Goal: Task Accomplishment & Management: Complete application form

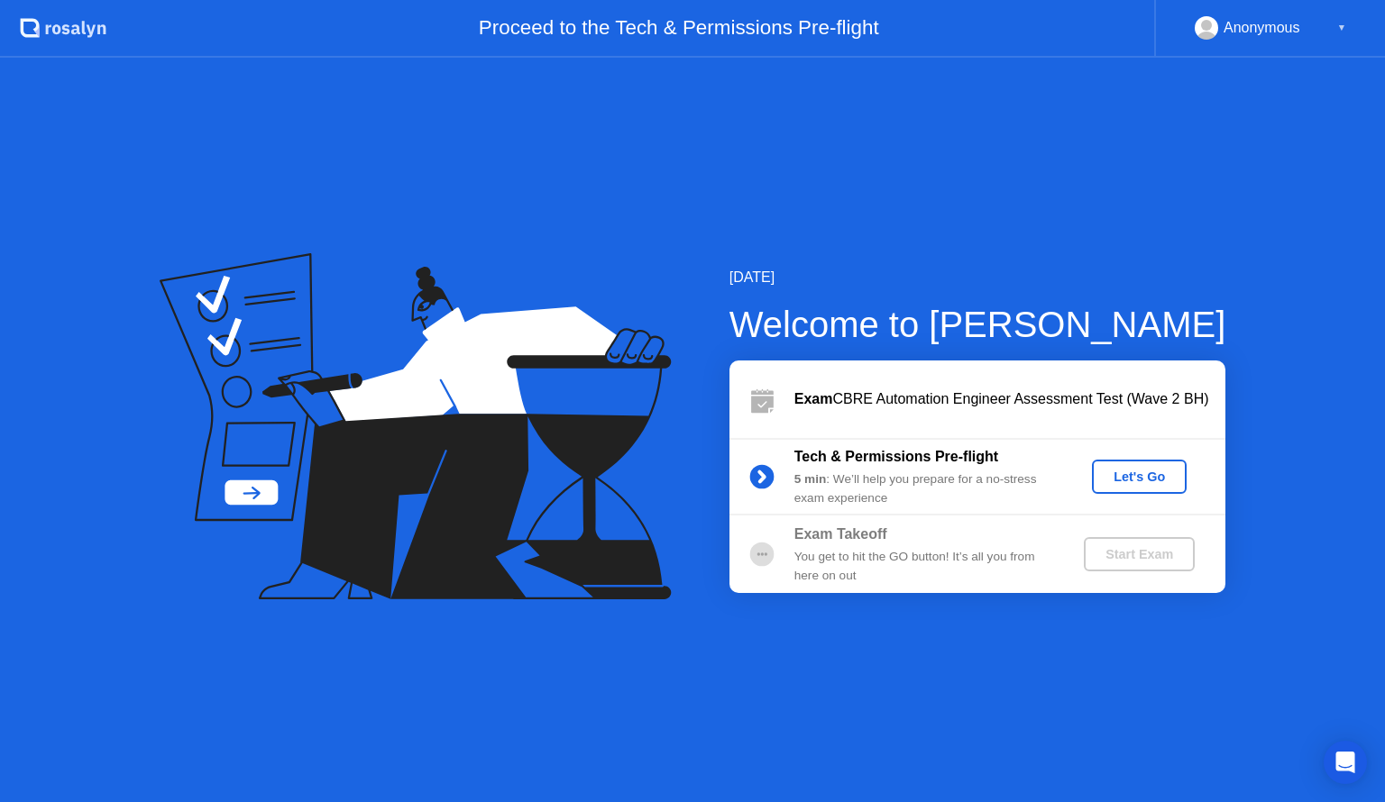
click at [1154, 466] on button "Let's Go" at bounding box center [1139, 477] width 95 height 34
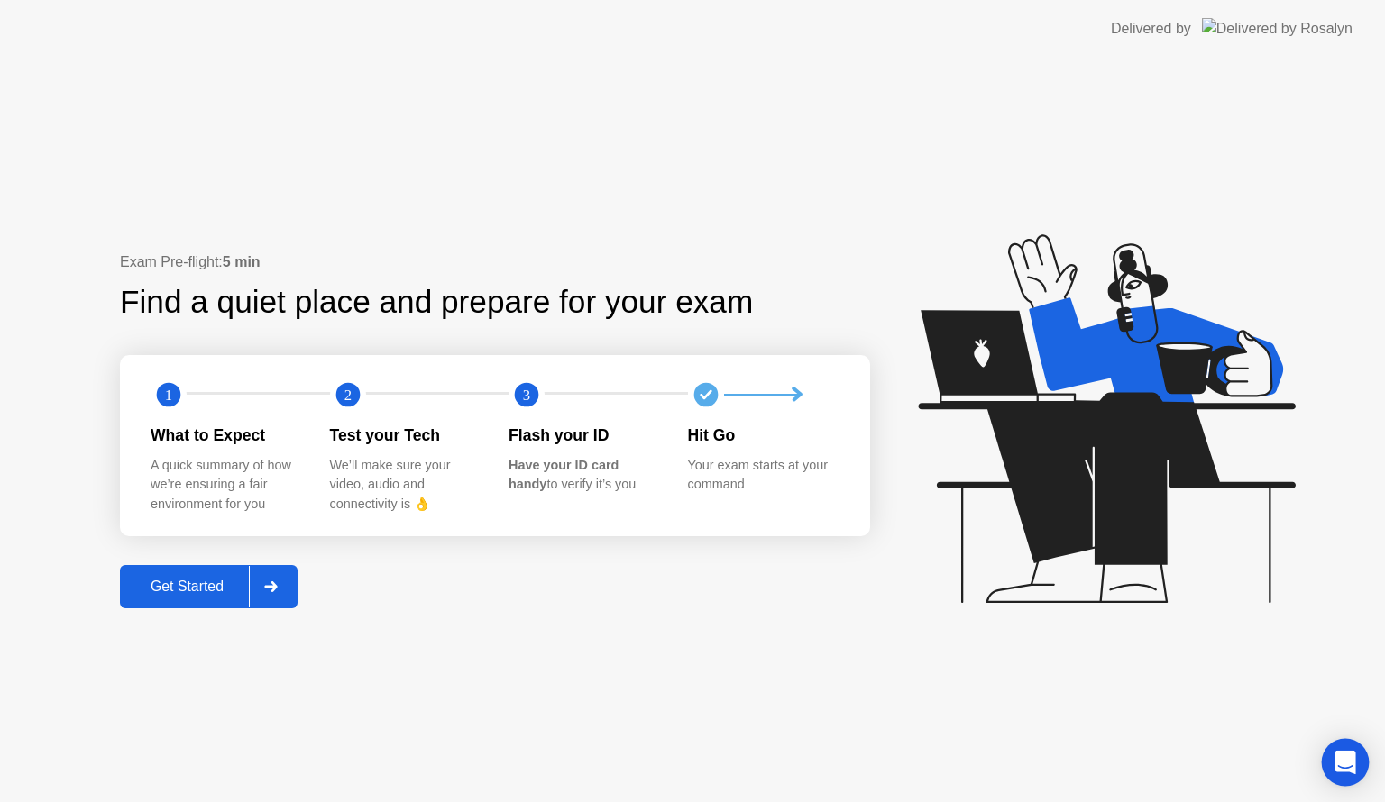
click at [1354, 765] on div "Open Intercom Messenger" at bounding box center [1346, 763] width 48 height 48
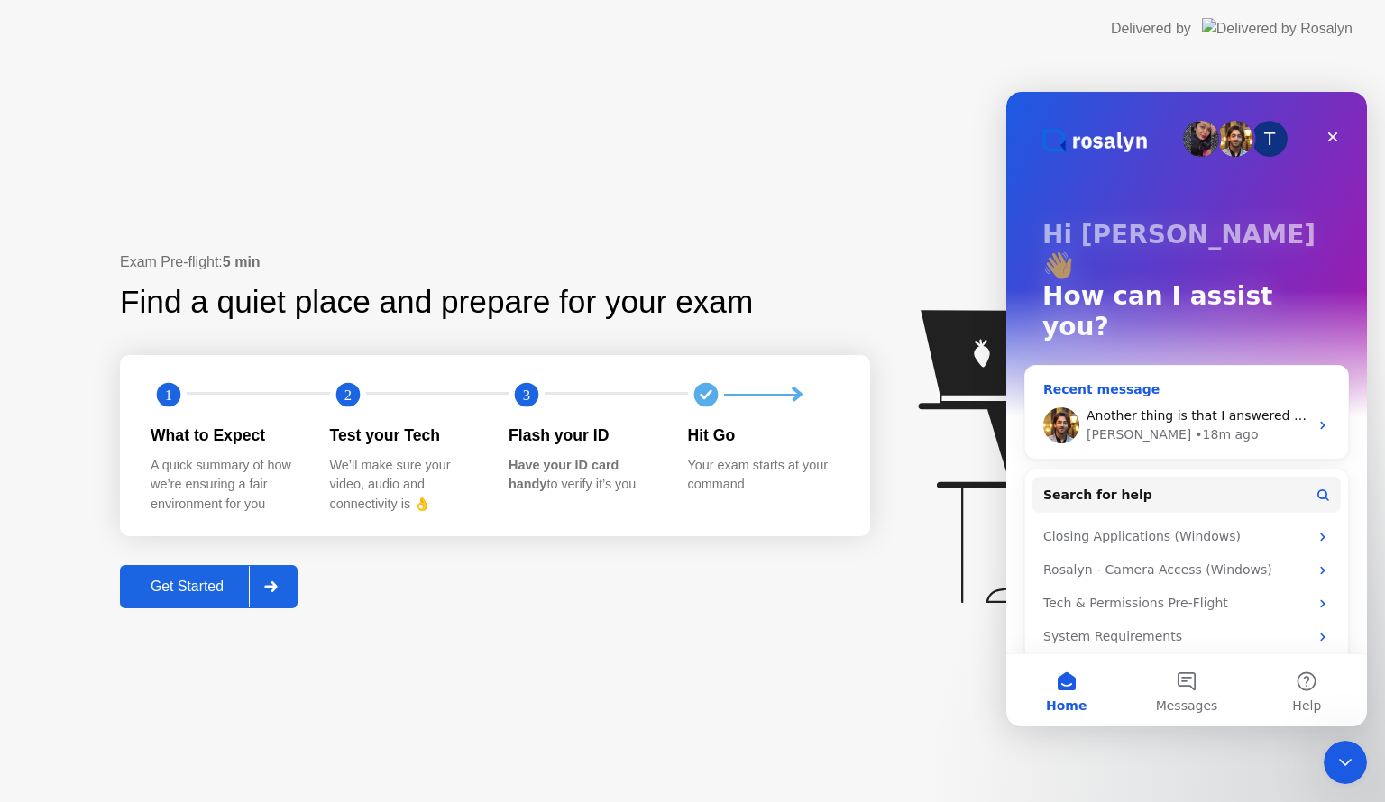
click at [1224, 408] on span "Another thing is that I answered all the questions. Get Outlook for iOS" at bounding box center [1307, 415] width 443 height 14
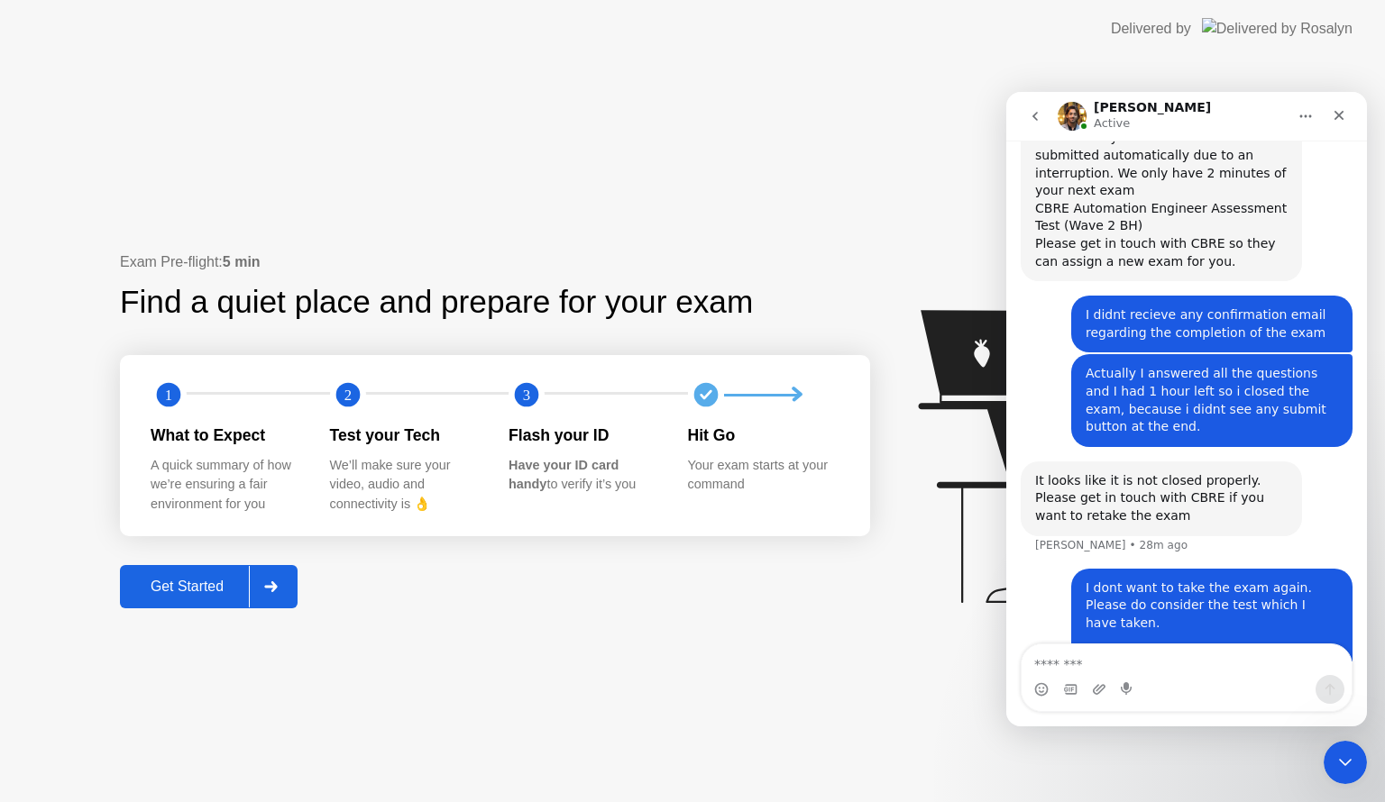
scroll to position [1715, 0]
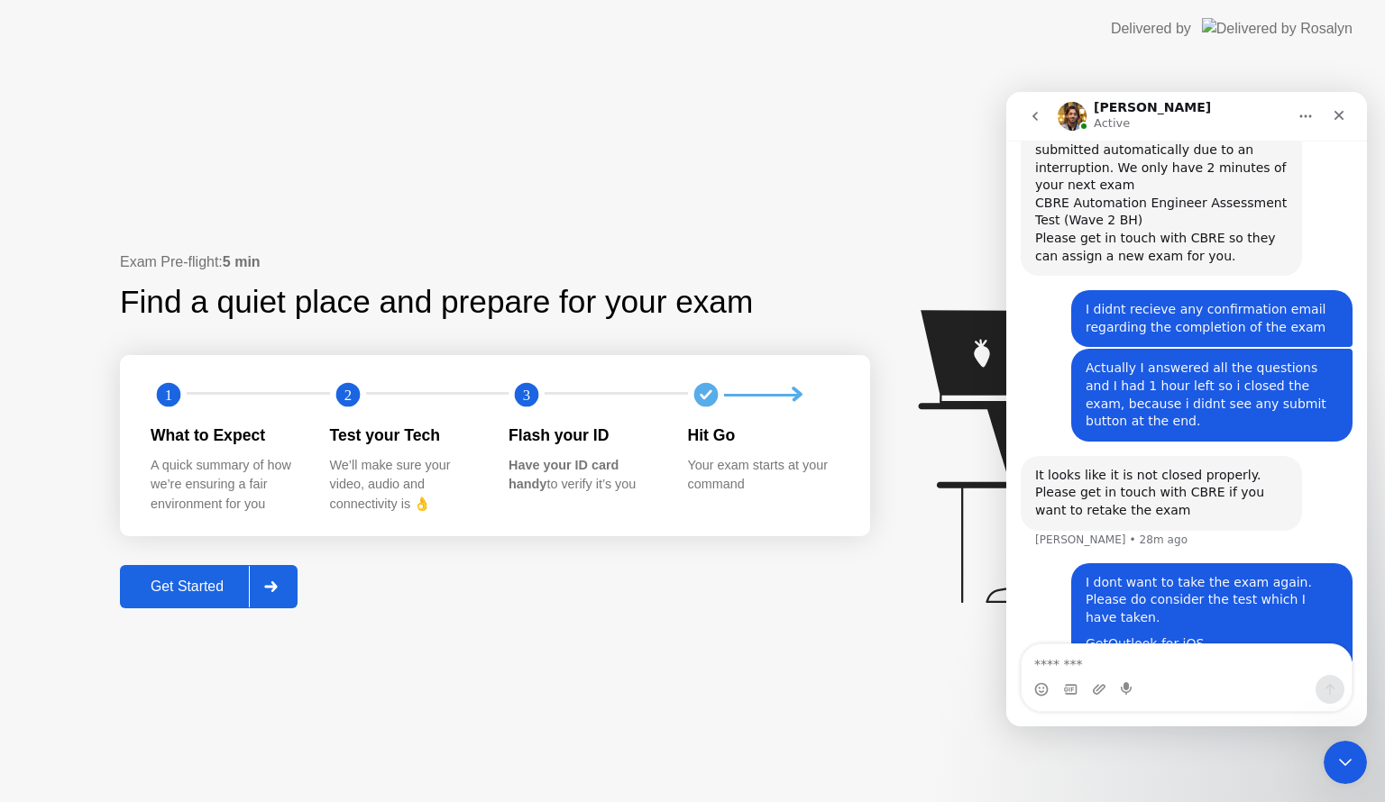
click at [1037, 118] on icon "go back" at bounding box center [1035, 116] width 14 height 14
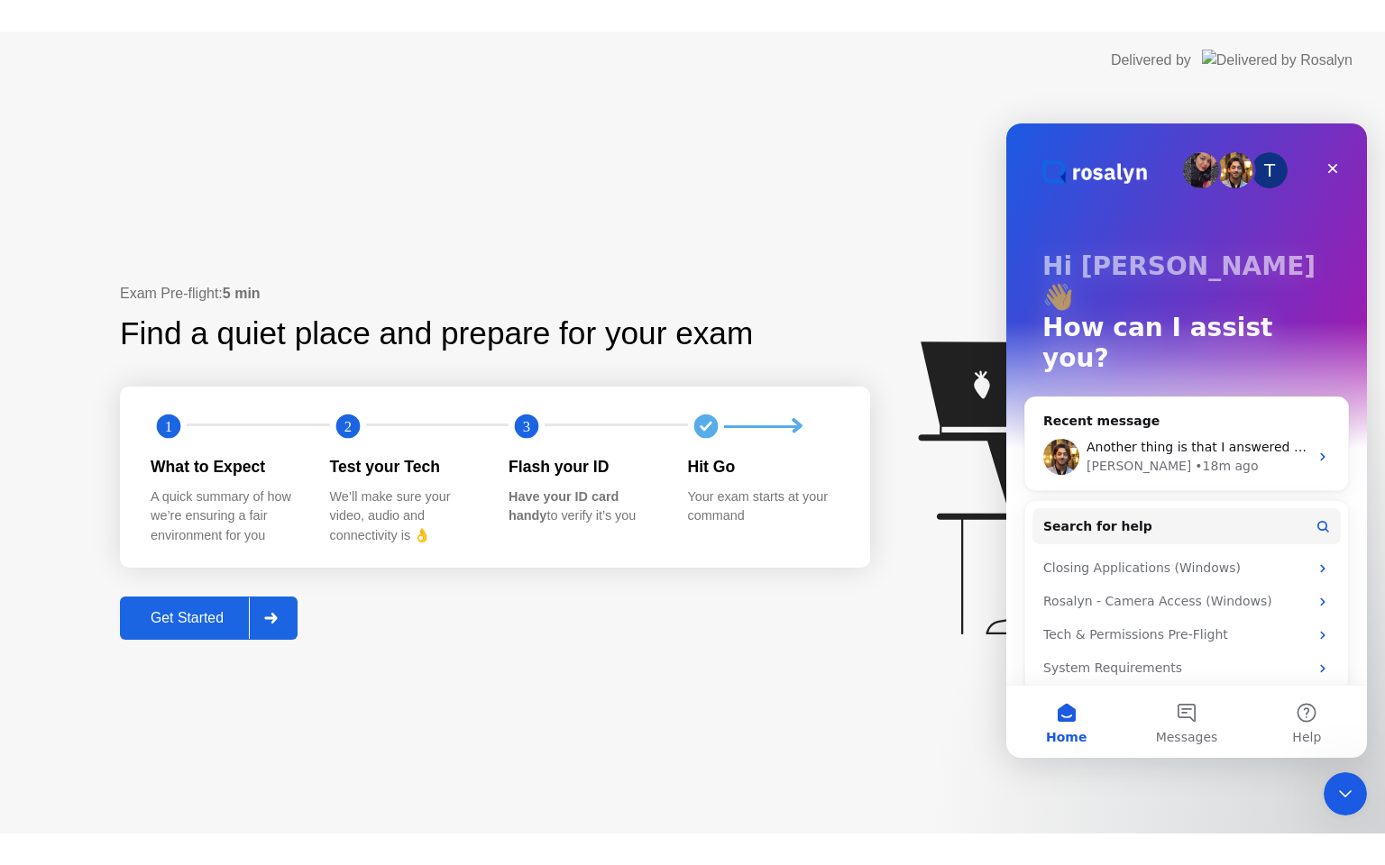
scroll to position [0, 0]
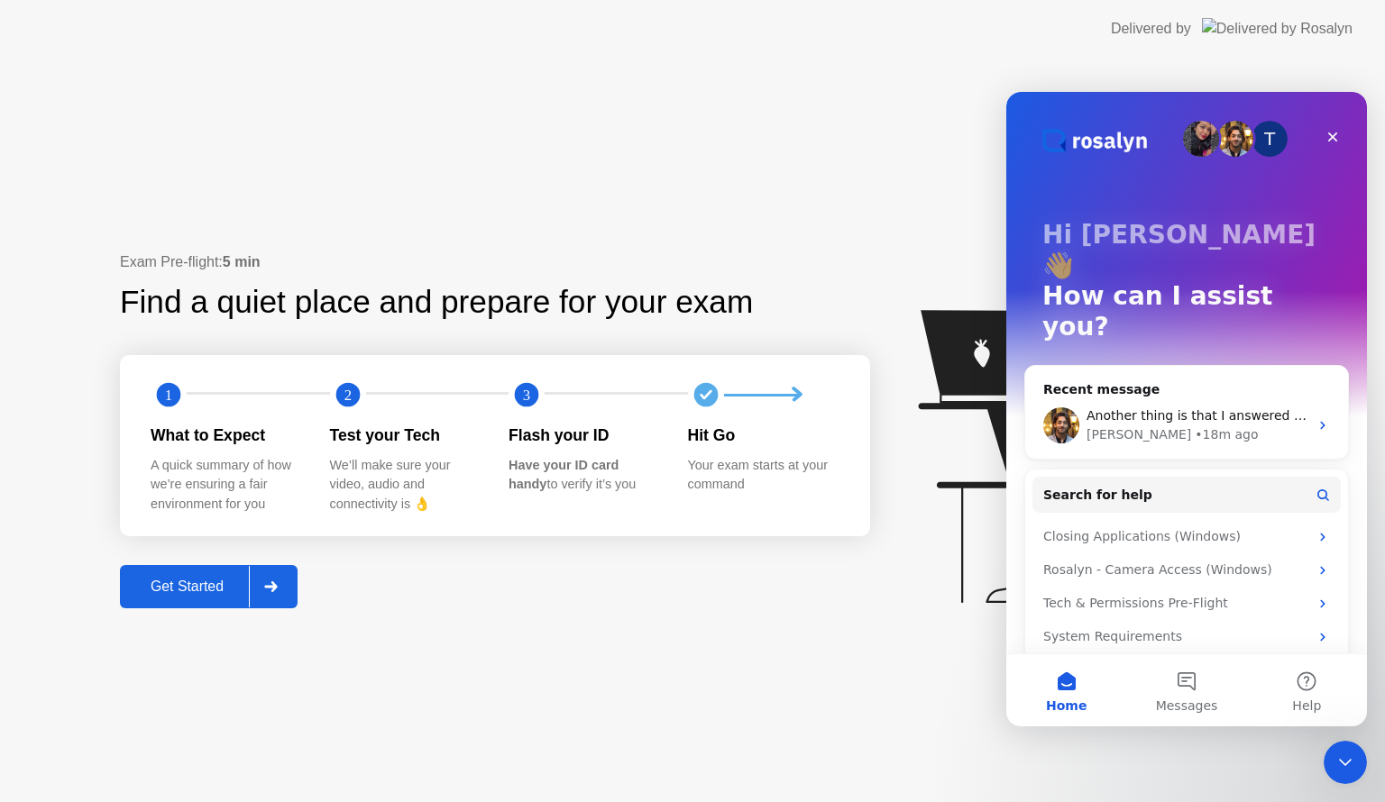
click at [288, 592] on div at bounding box center [270, 586] width 43 height 41
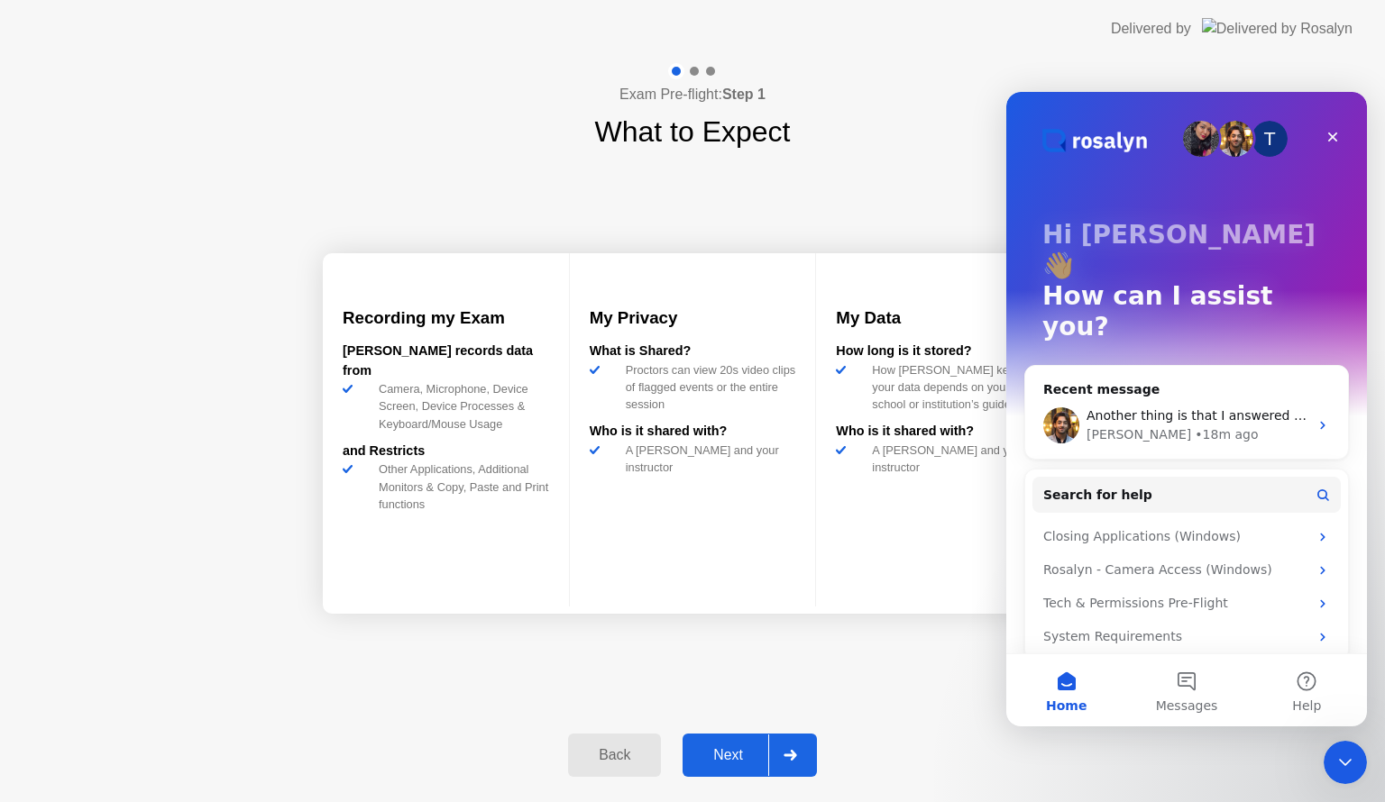
click at [770, 752] on div at bounding box center [789, 755] width 43 height 41
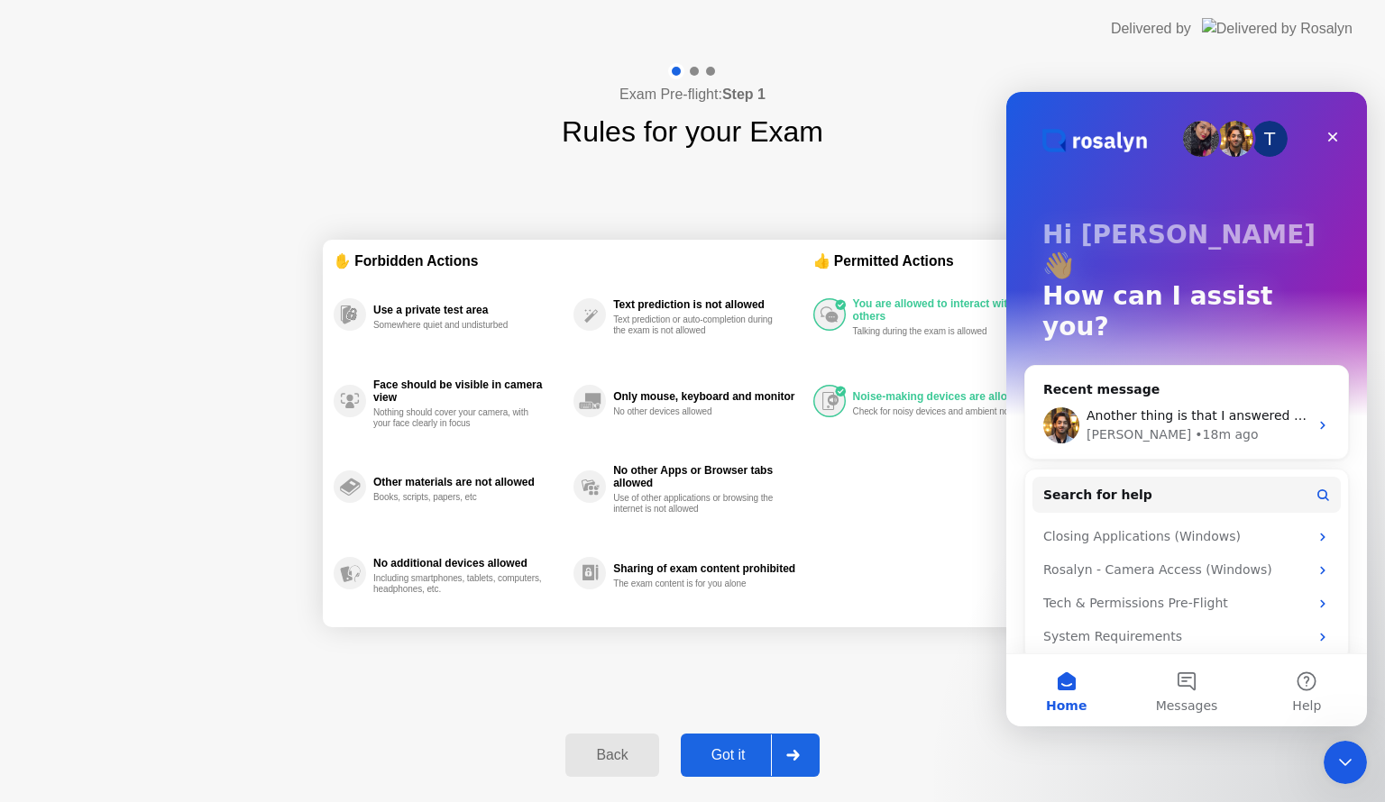
click at [770, 752] on div "Got it" at bounding box center [728, 755] width 85 height 16
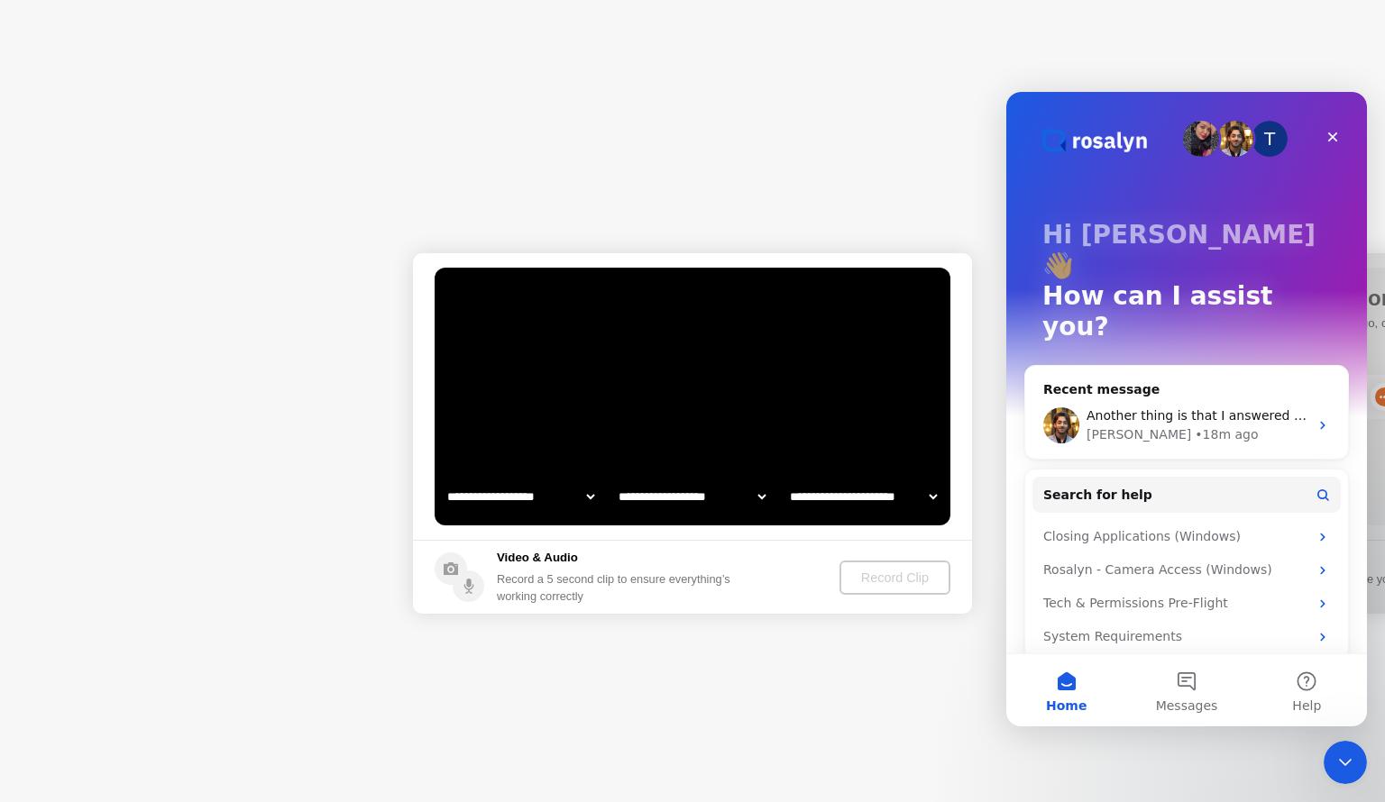
select select "**********"
select select "*******"
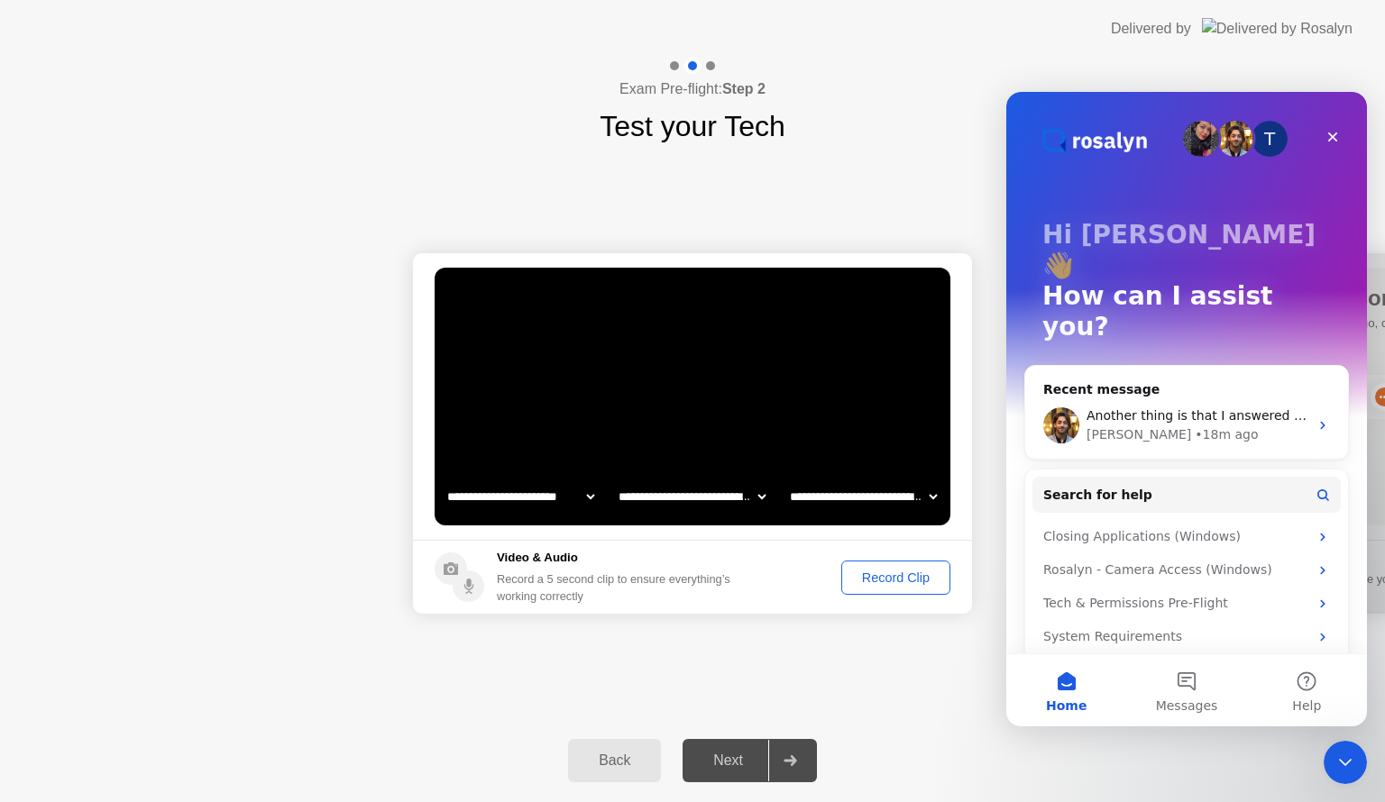
click at [889, 580] on div "Record Clip" at bounding box center [895, 578] width 96 height 14
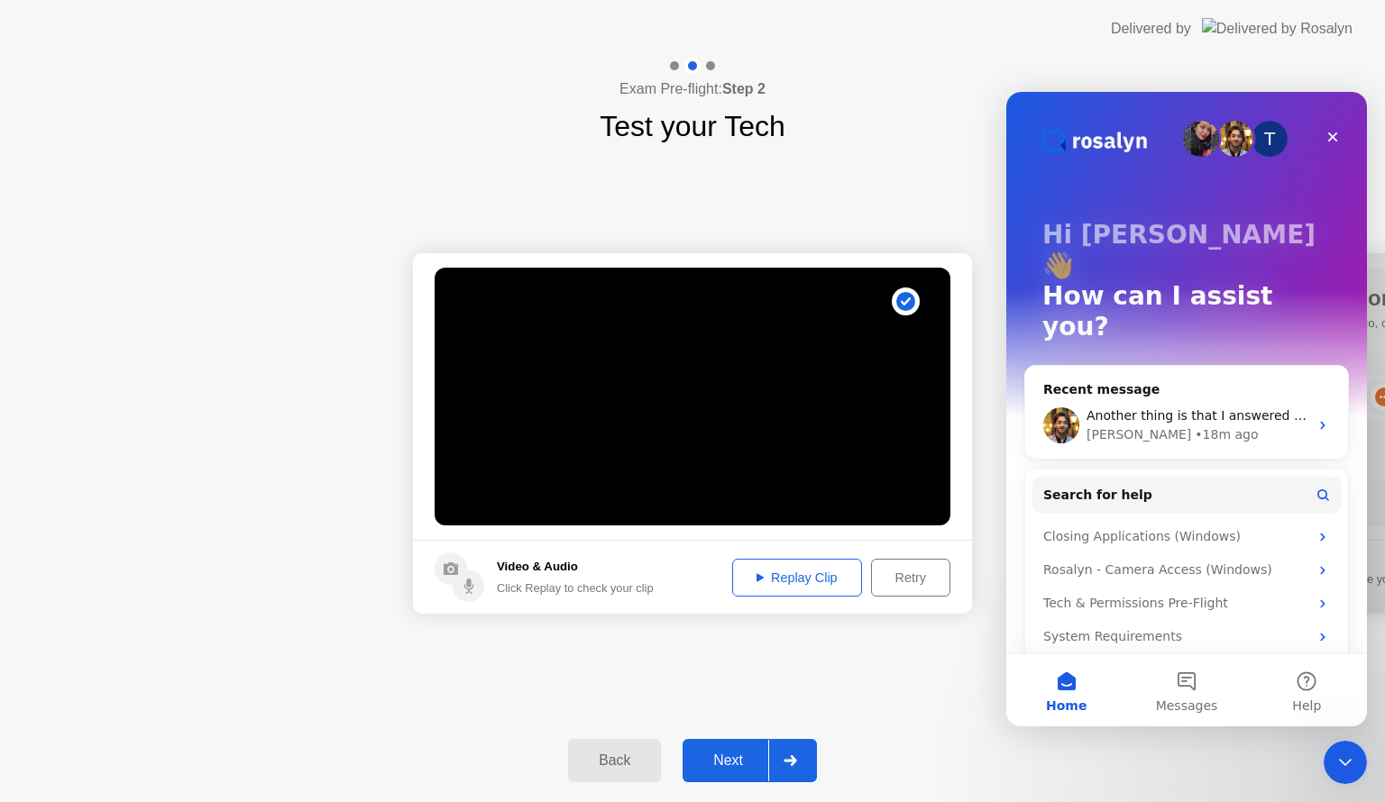
click at [910, 572] on div "Retry" at bounding box center [910, 578] width 67 height 14
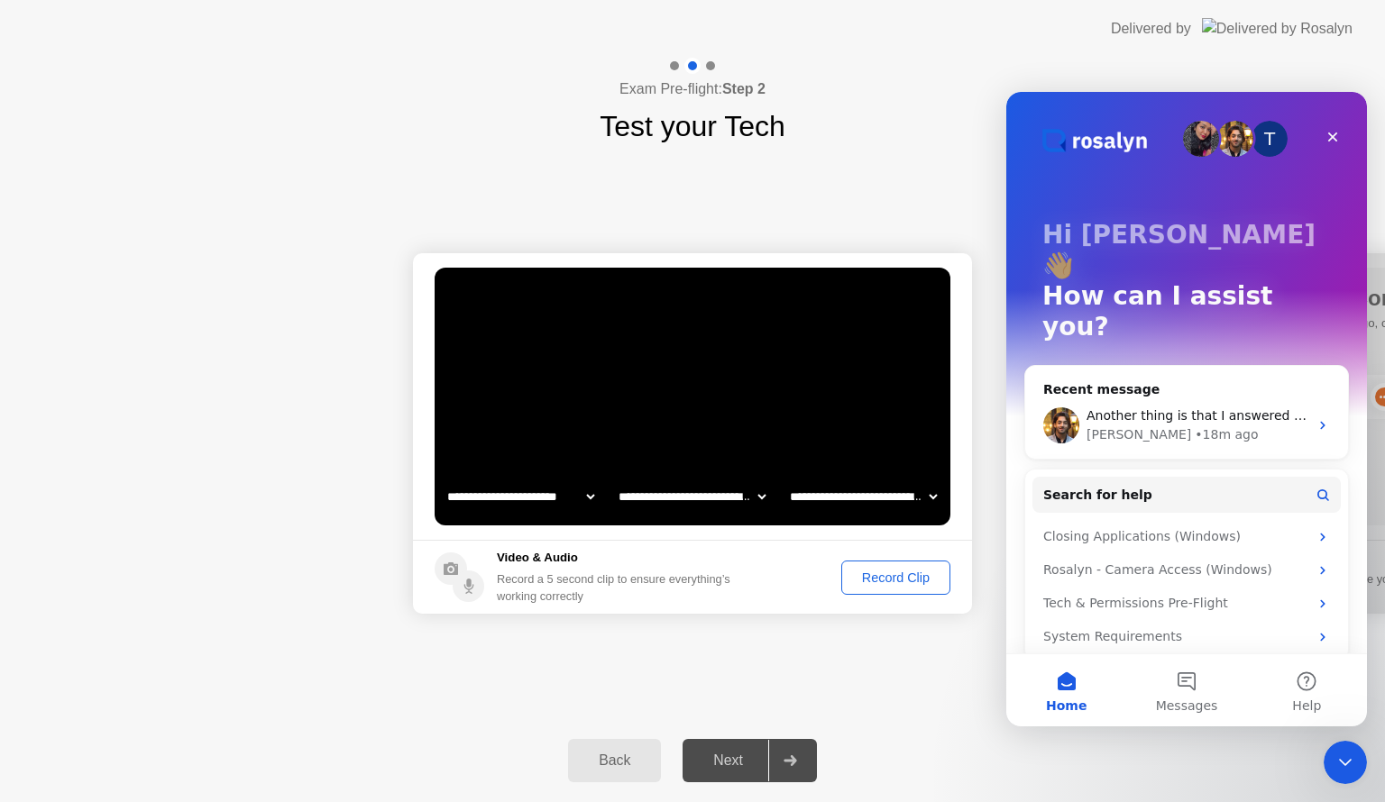
click at [908, 571] on div "Record Clip" at bounding box center [895, 578] width 96 height 14
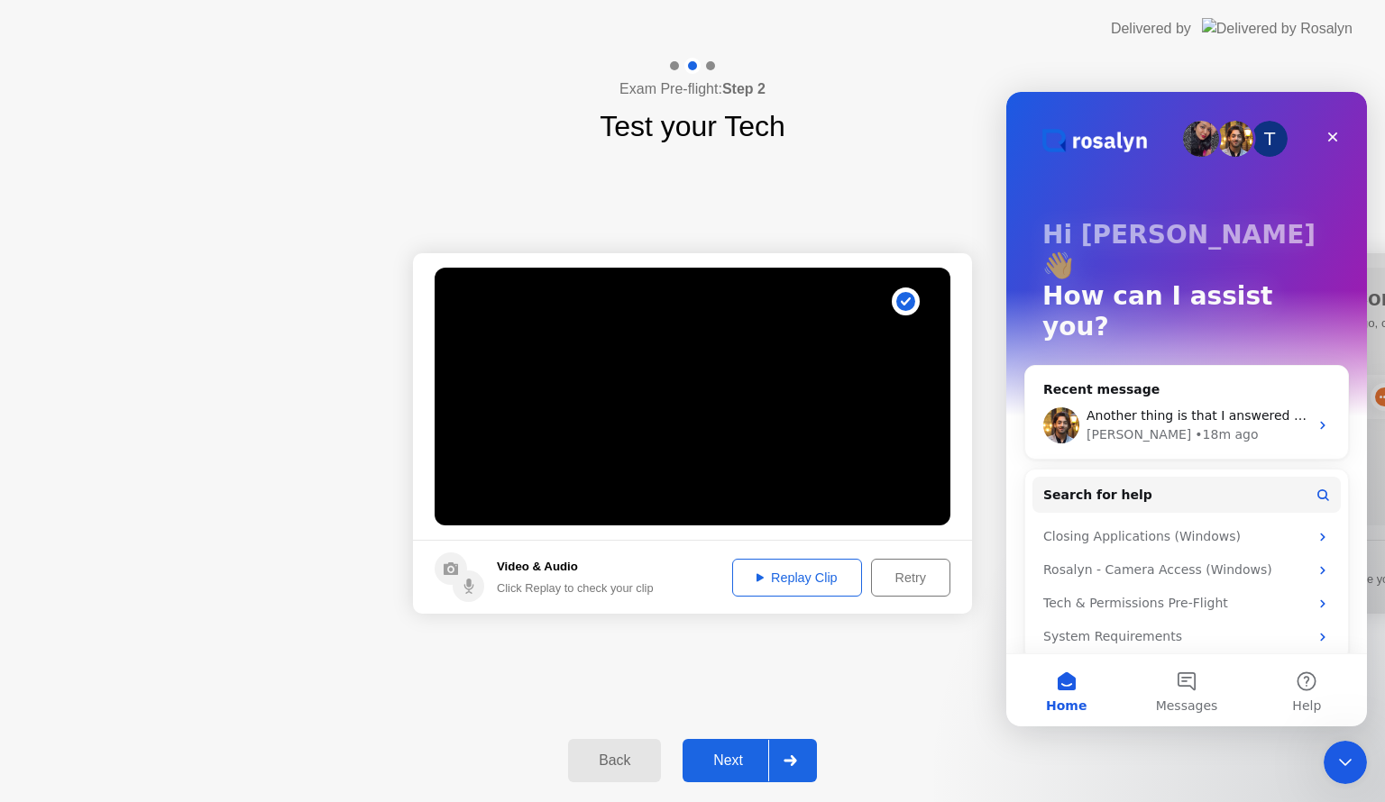
click at [778, 766] on div at bounding box center [789, 760] width 43 height 41
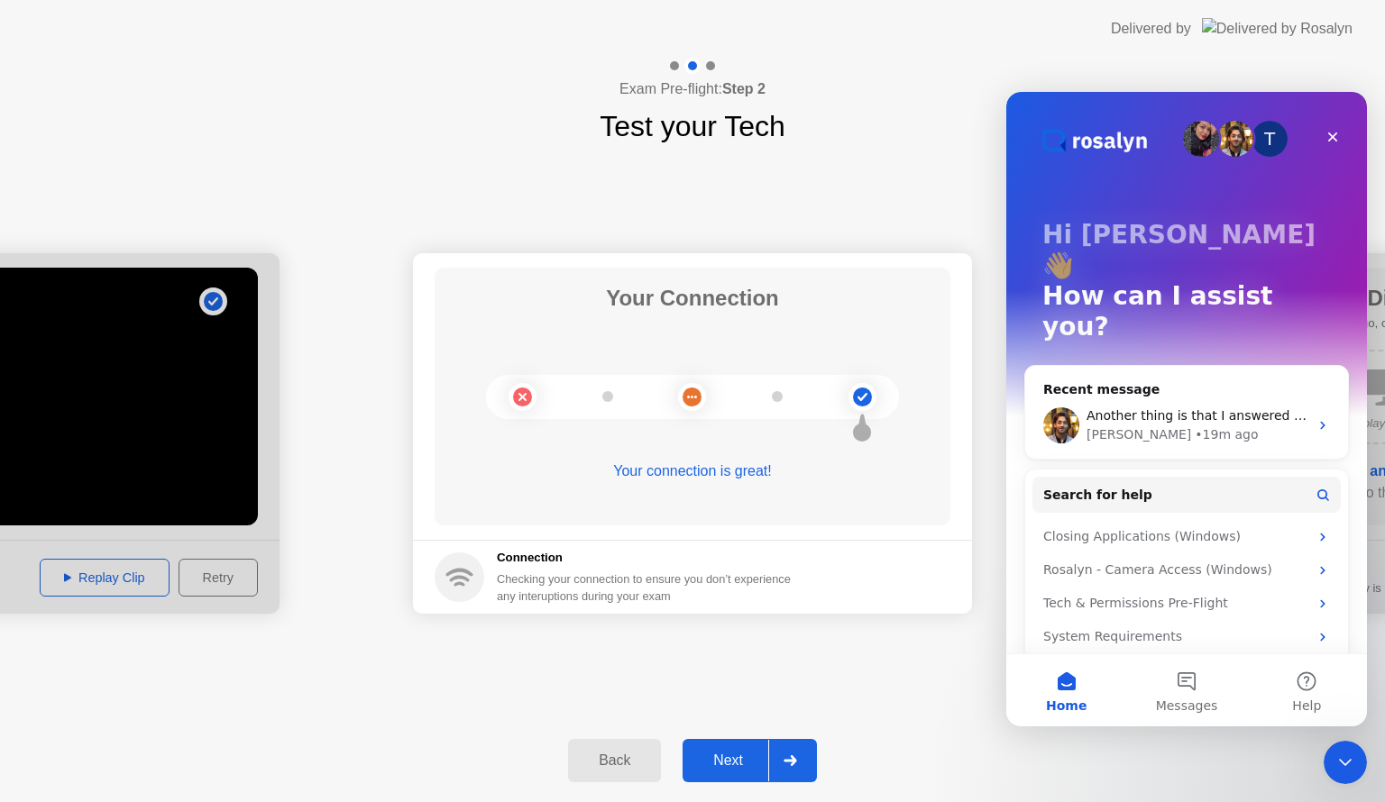
click at [796, 760] on icon at bounding box center [789, 760] width 13 height 11
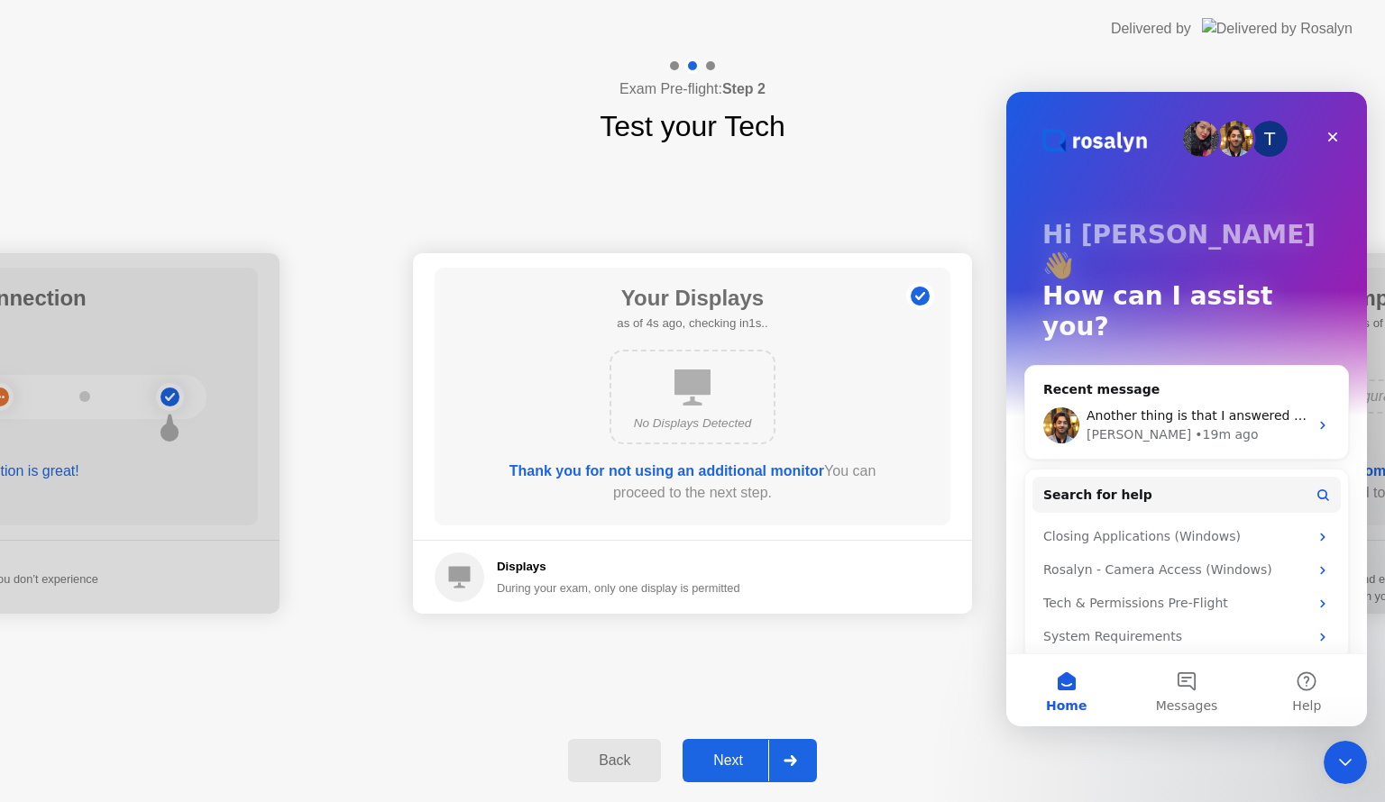
click at [796, 760] on icon at bounding box center [789, 760] width 13 height 11
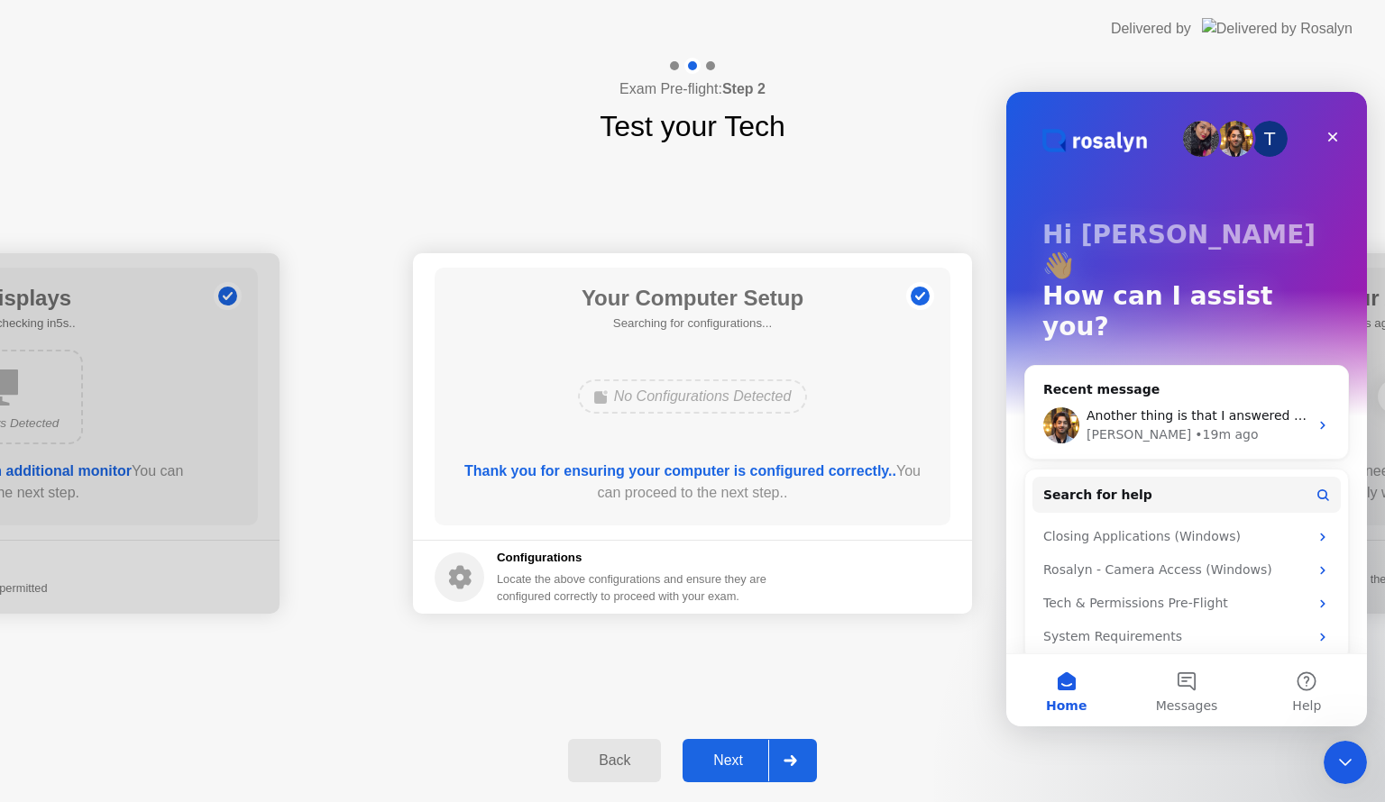
click at [796, 760] on icon at bounding box center [789, 760] width 13 height 11
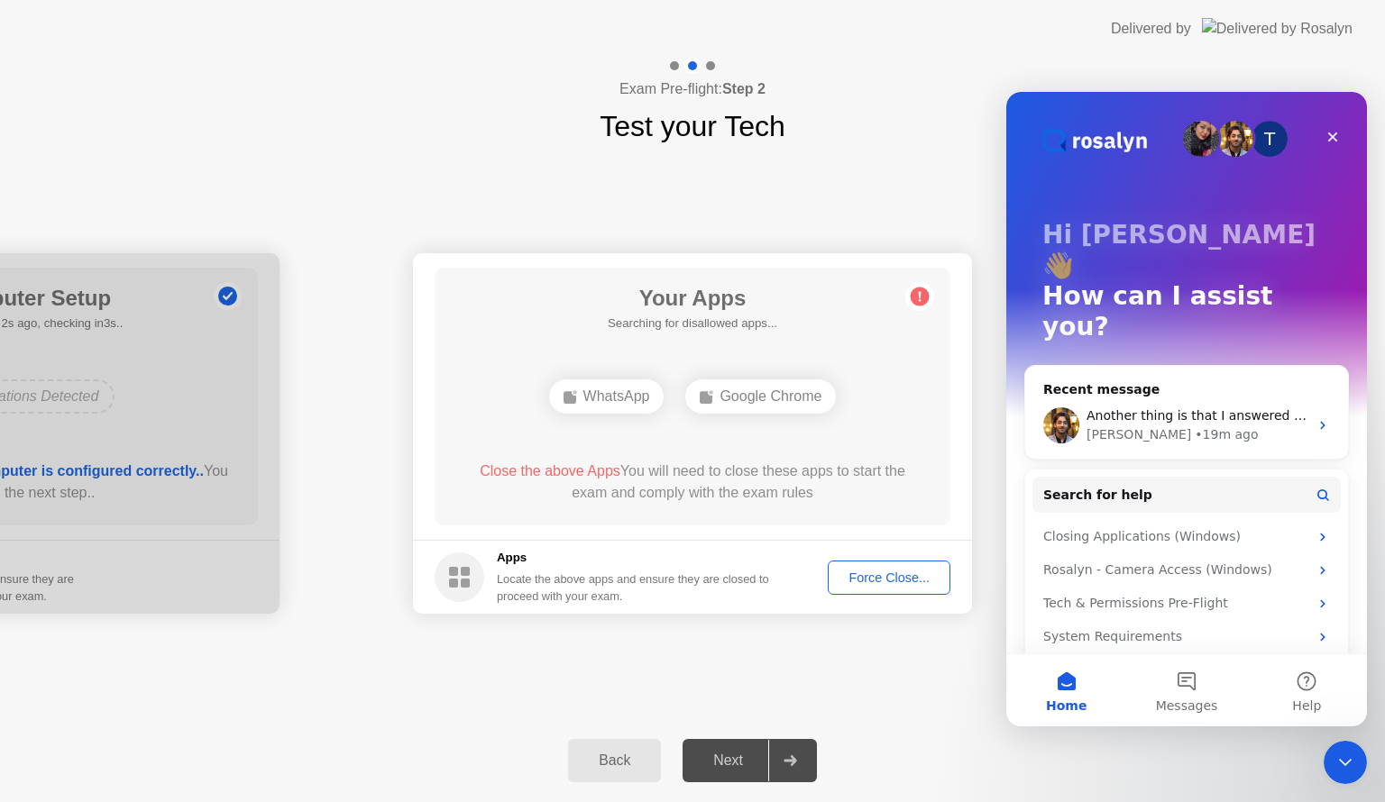
click at [907, 584] on div "Force Close..." at bounding box center [889, 578] width 110 height 14
click at [878, 577] on div "Force Close..." at bounding box center [889, 578] width 110 height 14
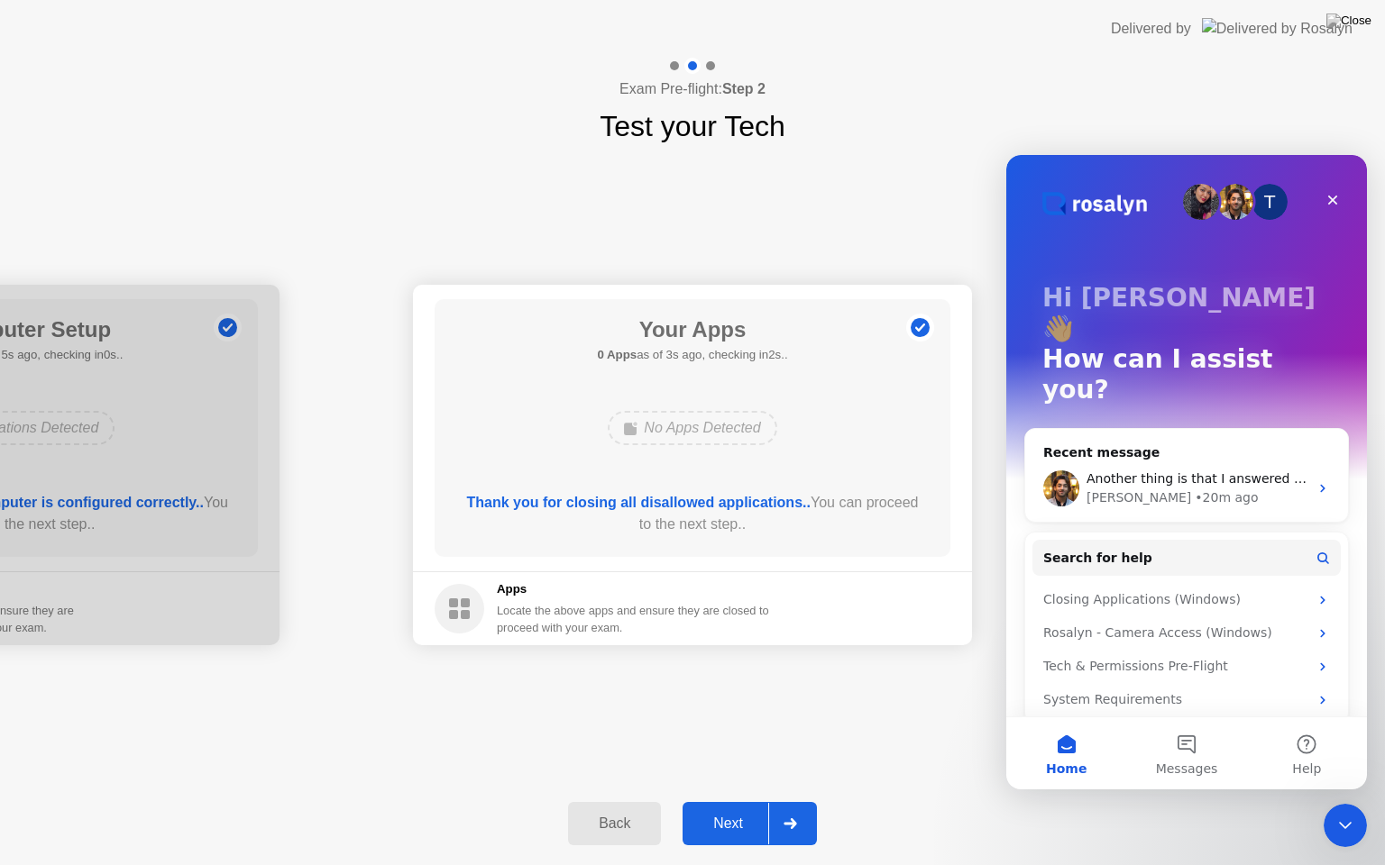
click at [796, 801] on div at bounding box center [789, 823] width 43 height 41
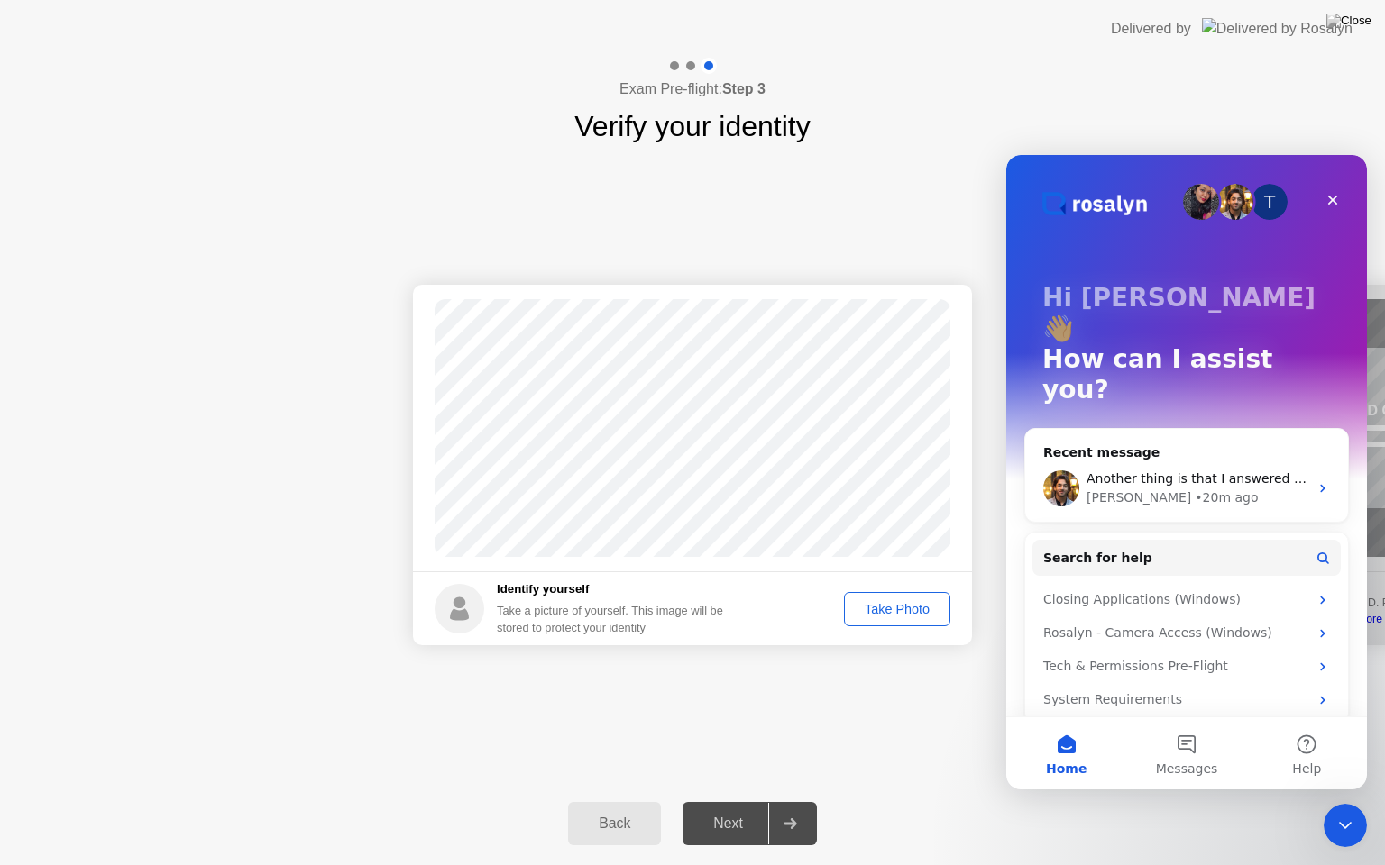
click at [901, 617] on div "Take Photo" at bounding box center [897, 609] width 94 height 14
click at [888, 615] on div "Take Photo" at bounding box center [897, 609] width 94 height 14
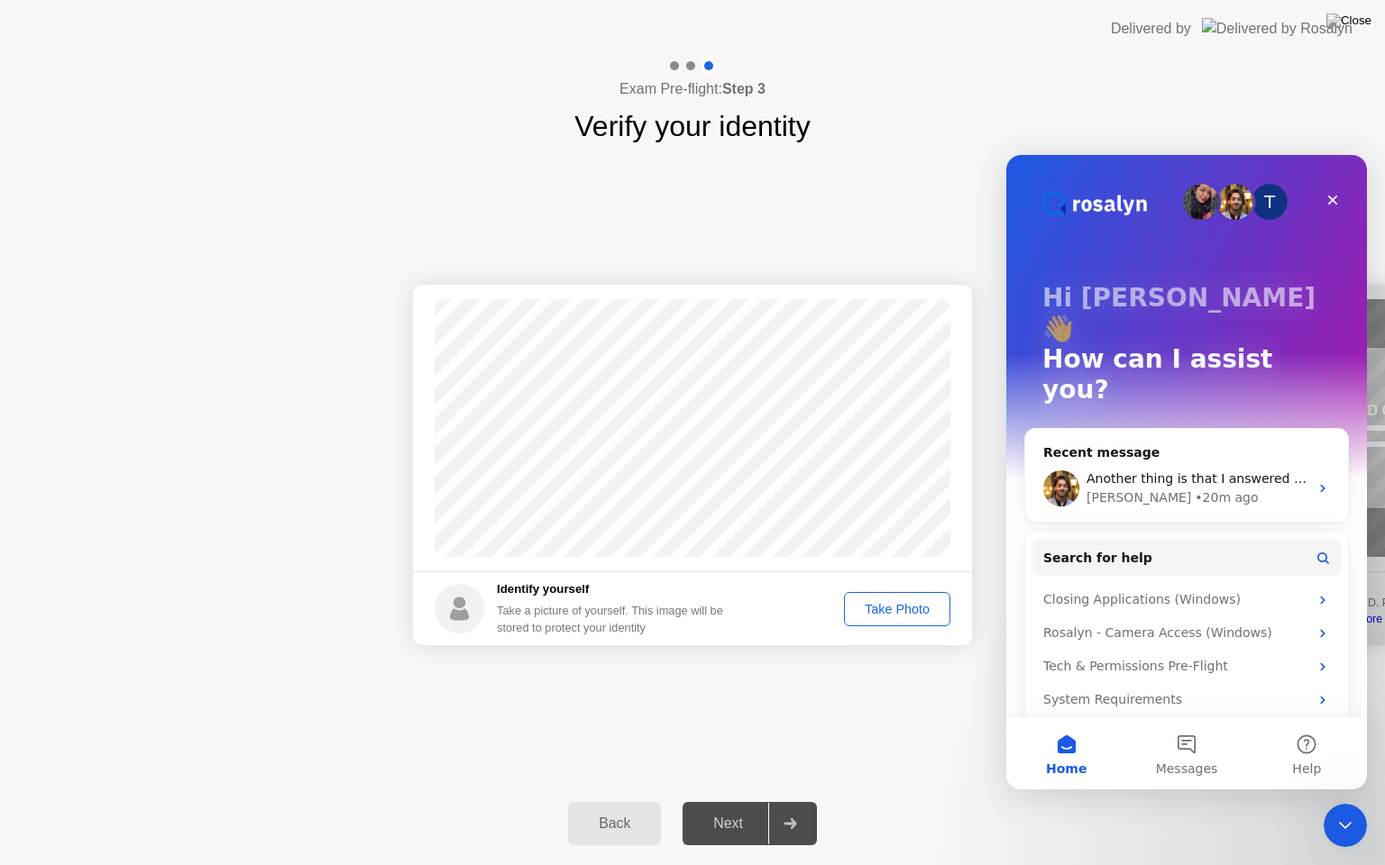
click at [888, 615] on div "Take Photo" at bounding box center [897, 609] width 94 height 14
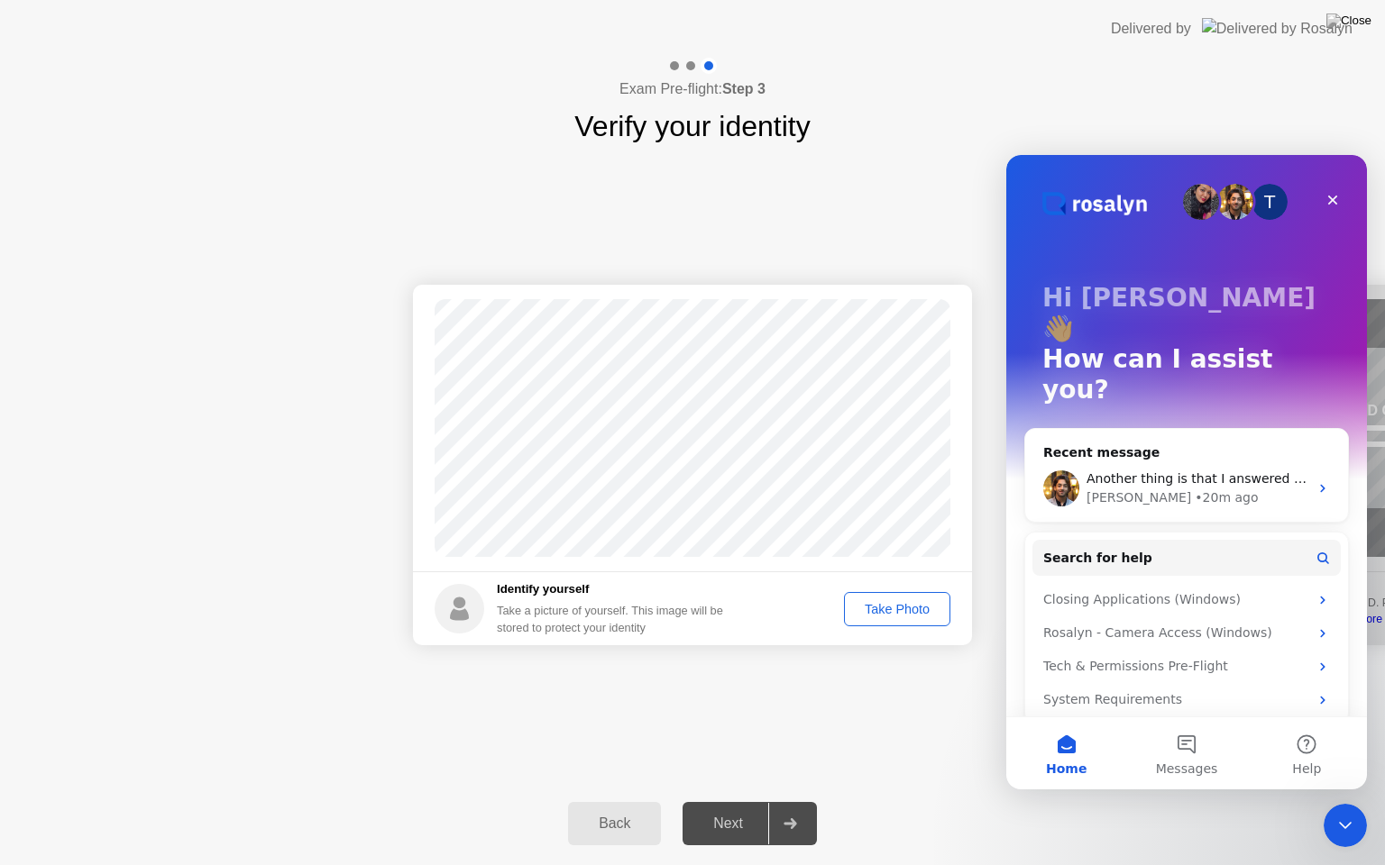
click at [888, 615] on div "Take Photo" at bounding box center [897, 609] width 94 height 14
click at [874, 617] on div "Take Photo" at bounding box center [897, 609] width 94 height 14
click at [750, 801] on div "Next" at bounding box center [728, 824] width 80 height 16
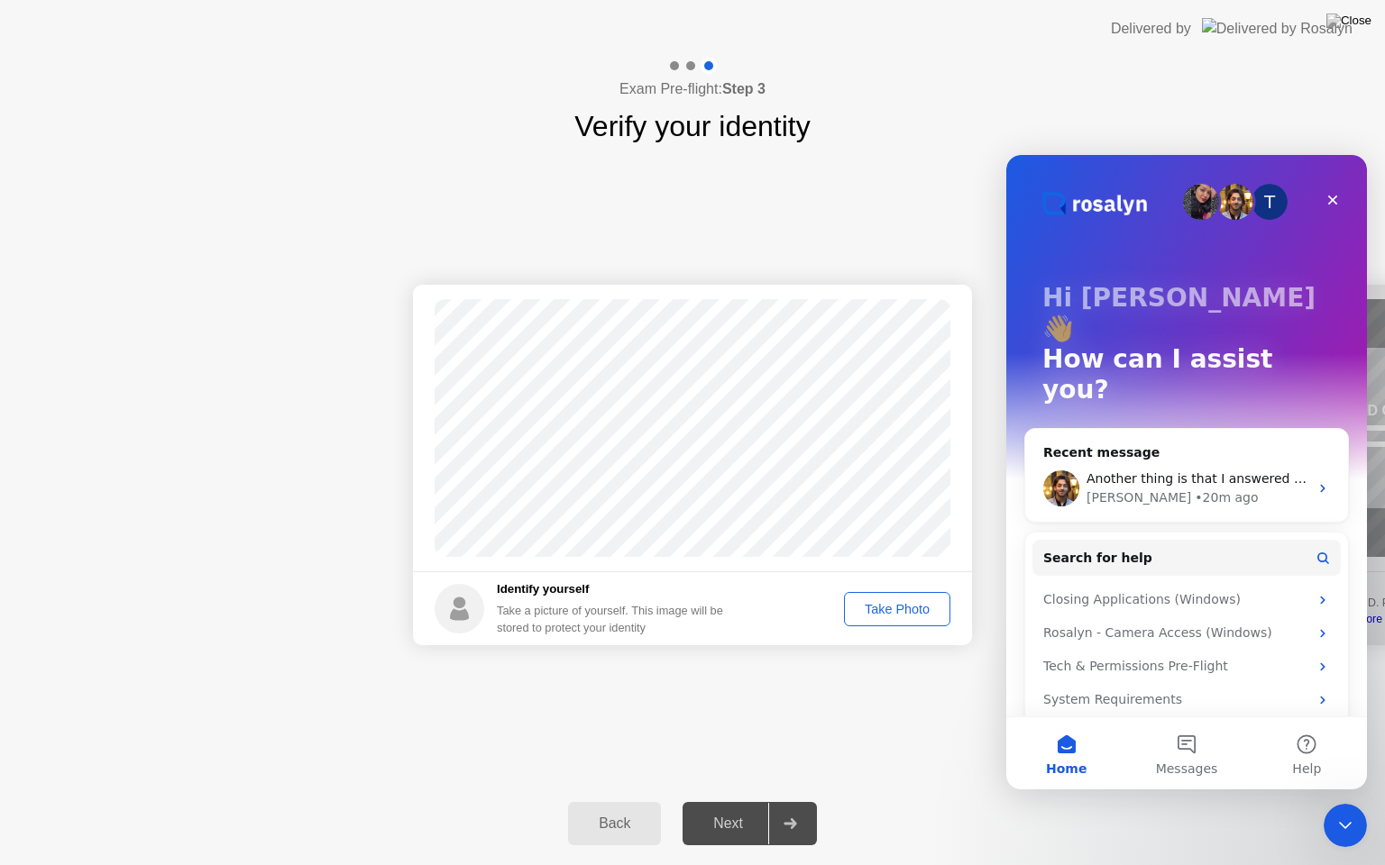
drag, startPoint x: 802, startPoint y: 827, endPoint x: 887, endPoint y: 615, distance: 228.2
click at [887, 615] on div "Exam Pre-flight: Step 3 Verify your identity Success Photo is correctly taken I…" at bounding box center [692, 462] width 1385 height 808
click at [887, 615] on div "Take Photo" at bounding box center [897, 609] width 94 height 14
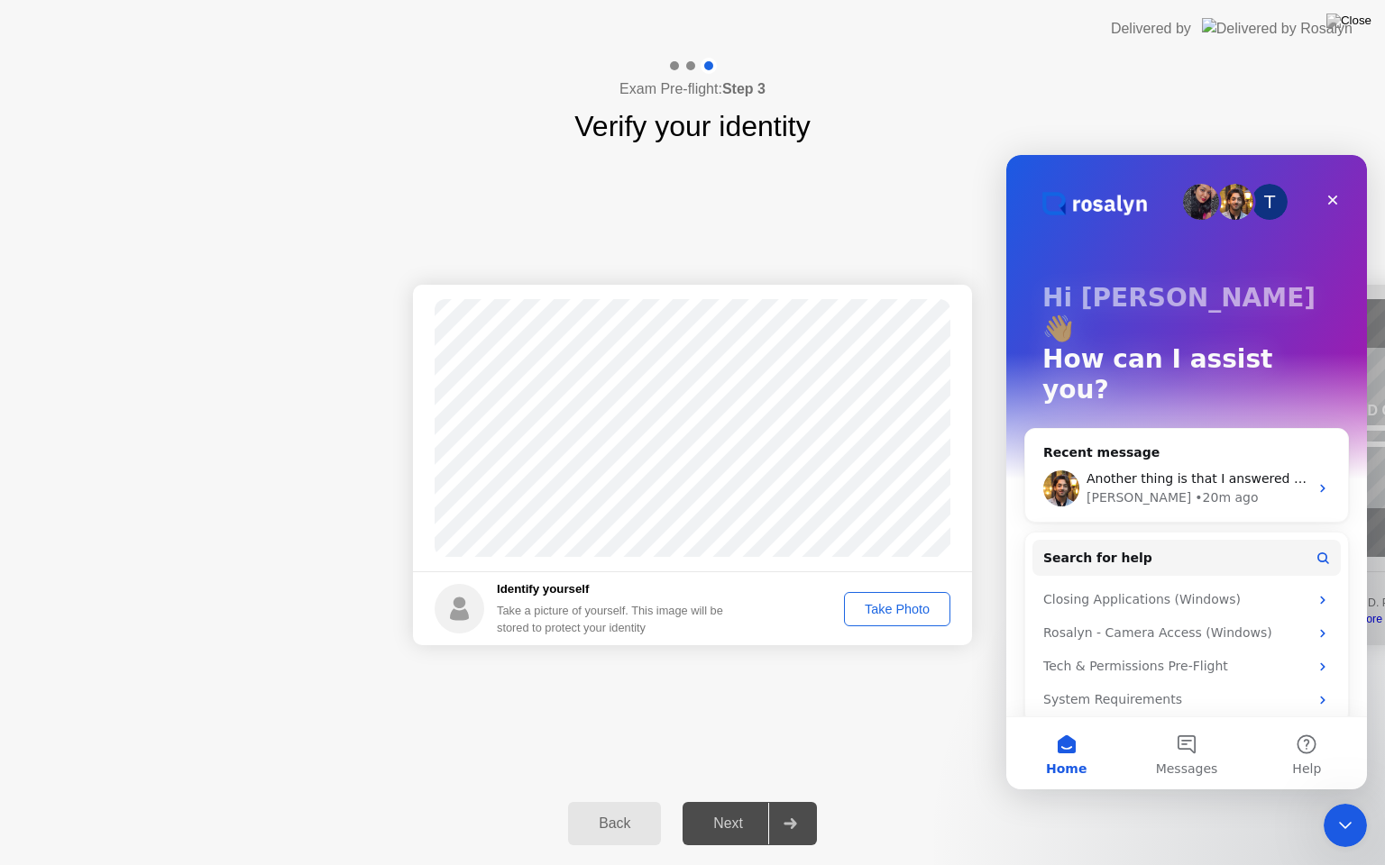
click at [887, 615] on div "Take Photo" at bounding box center [897, 609] width 94 height 14
click at [1333, 191] on div "Close" at bounding box center [1332, 200] width 32 height 32
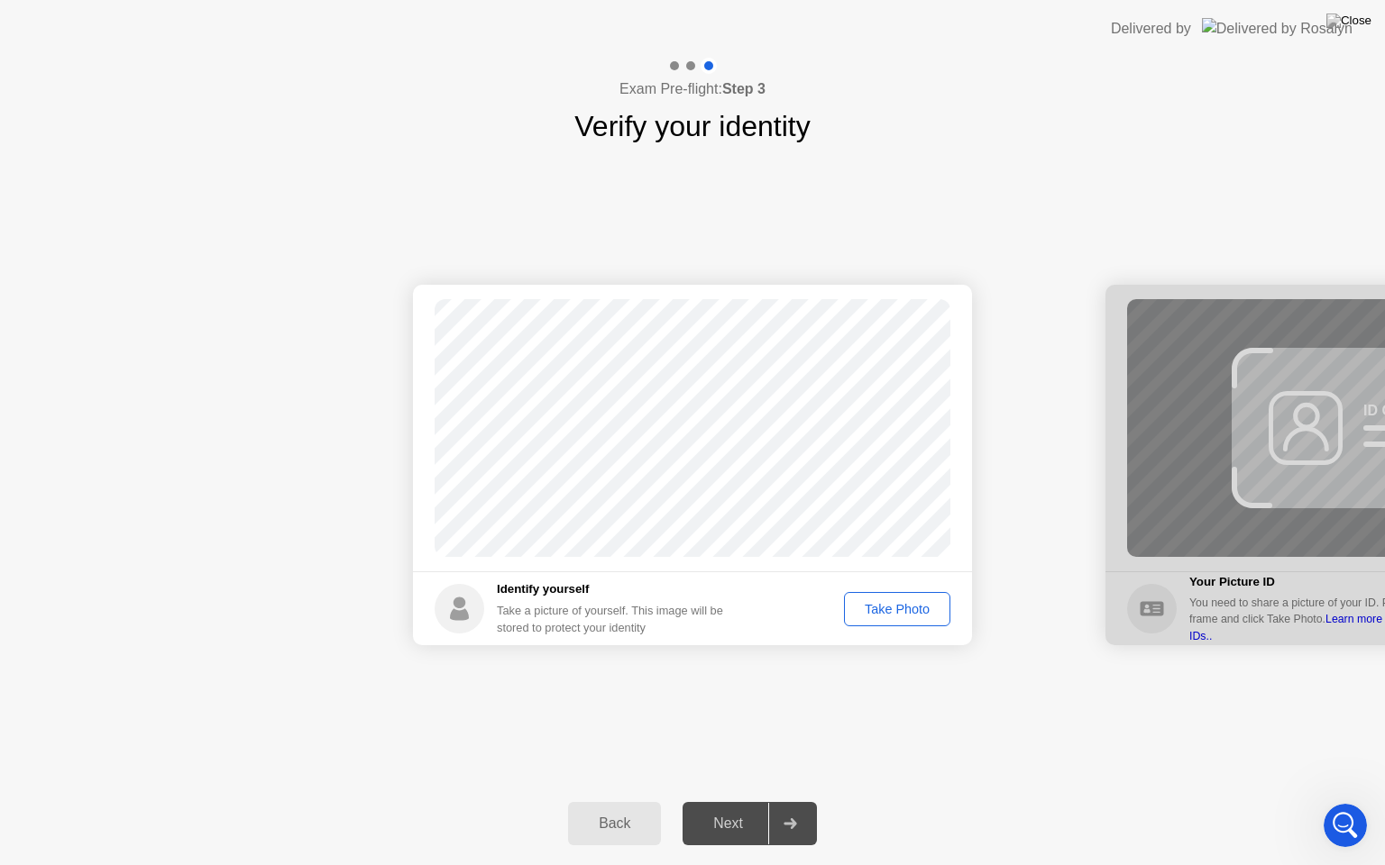
click at [1278, 479] on div at bounding box center [1384, 465] width 559 height 361
click at [1283, 604] on div at bounding box center [1384, 465] width 559 height 361
click at [608, 801] on button "Back" at bounding box center [614, 823] width 93 height 43
select select "**********"
select select "*******"
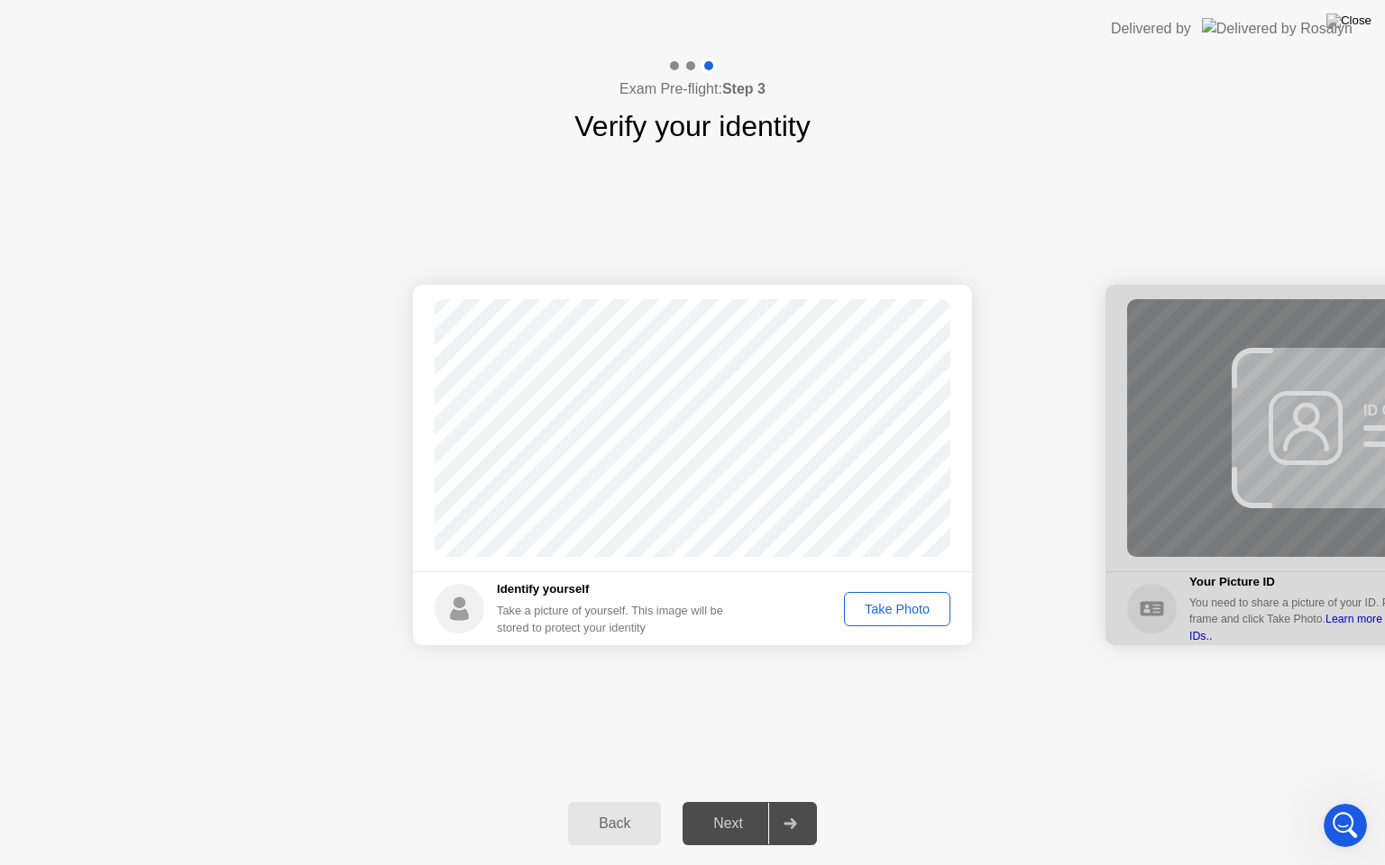
select select "*******"
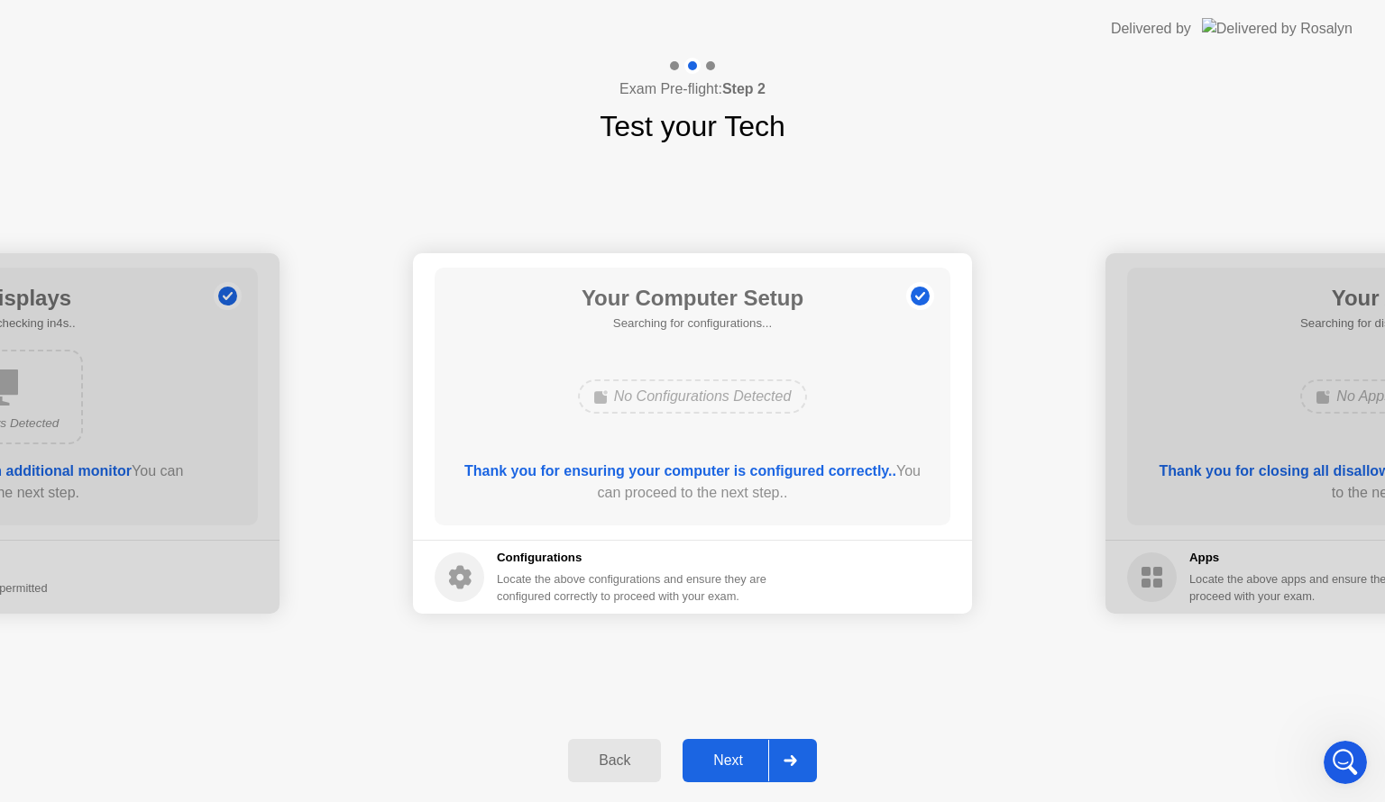
click at [793, 755] on icon at bounding box center [789, 760] width 13 height 11
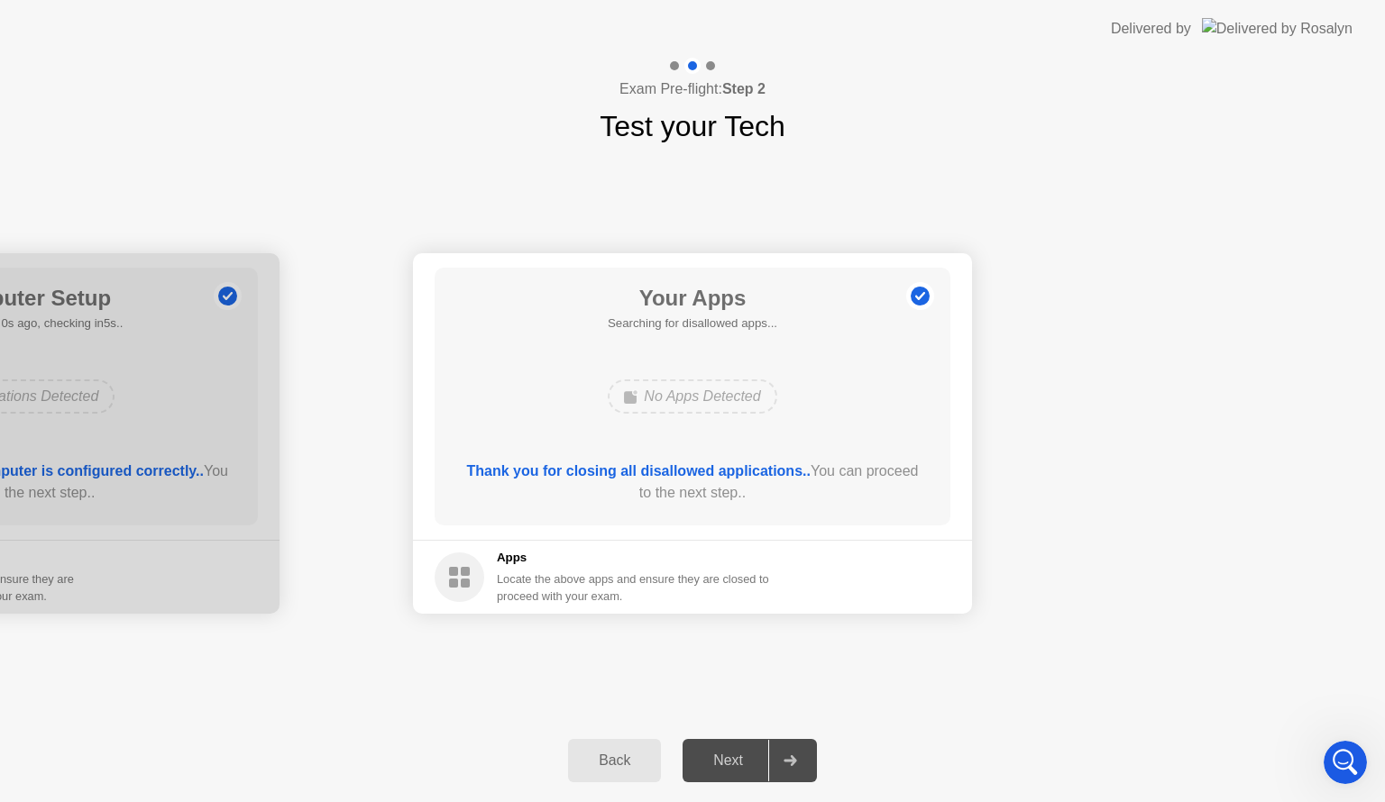
click at [793, 755] on icon at bounding box center [789, 760] width 13 height 11
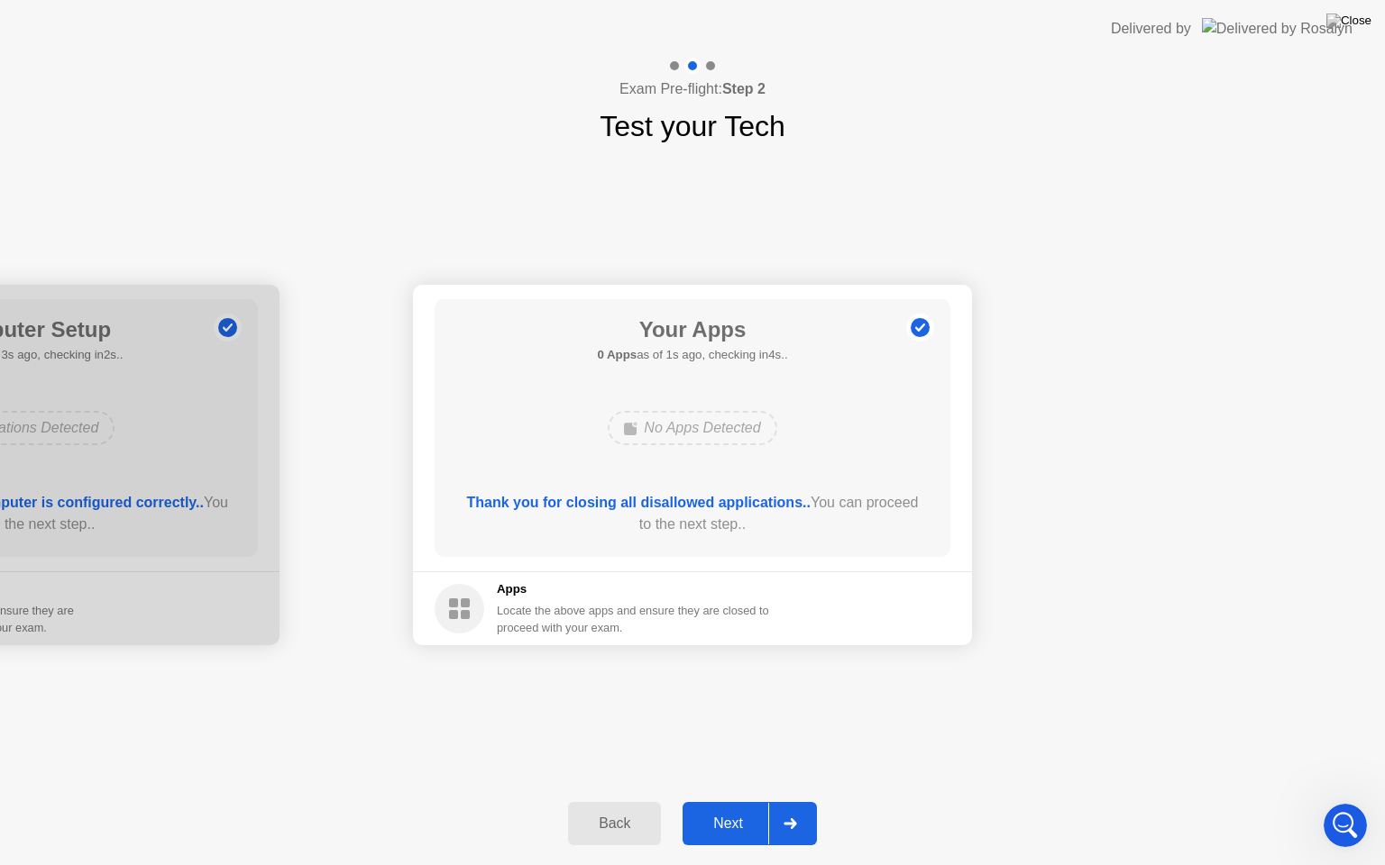
click at [797, 801] on icon at bounding box center [790, 824] width 14 height 11
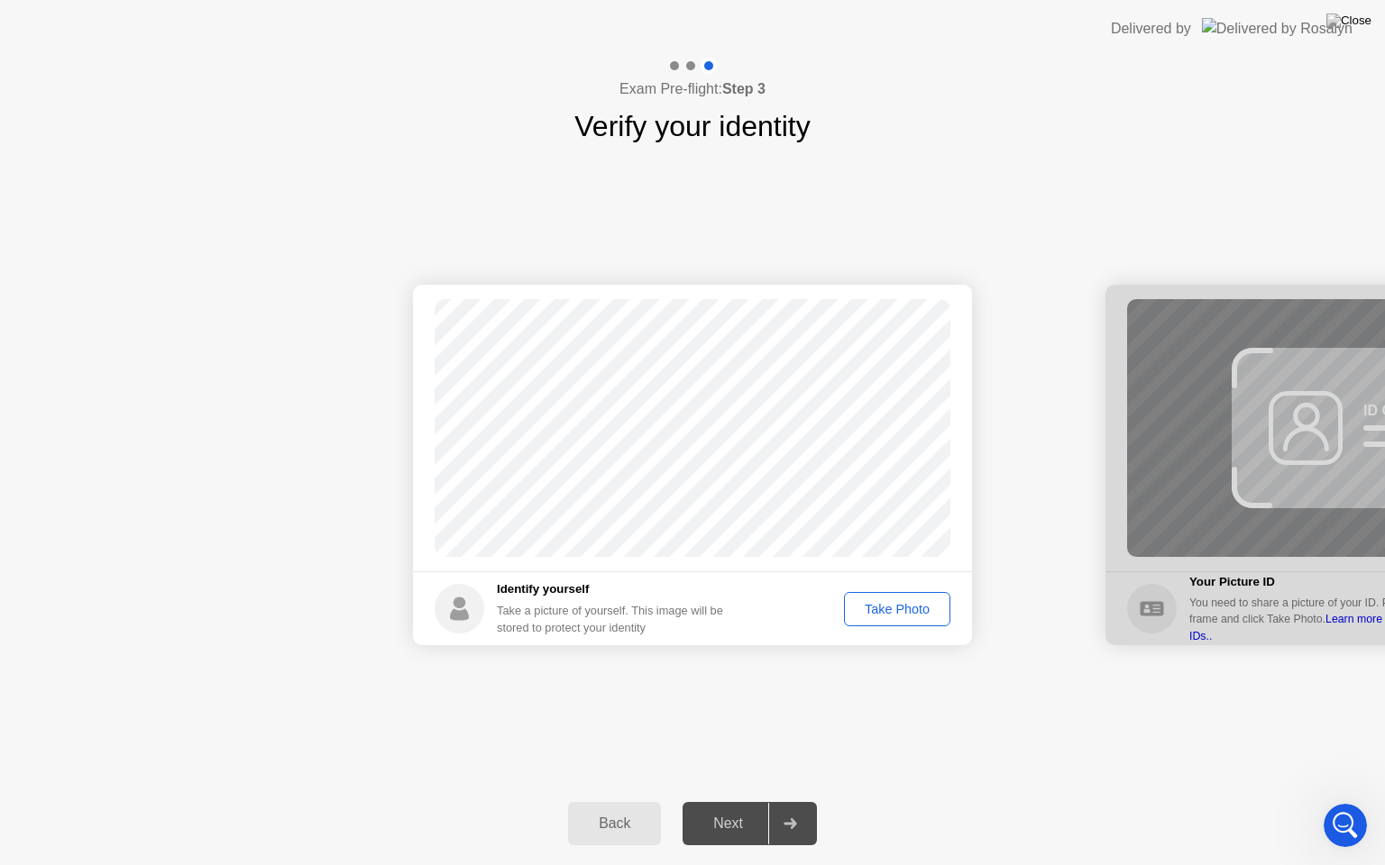
click at [876, 618] on button "Take Photo" at bounding box center [897, 609] width 106 height 34
click at [1346, 801] on div "Open Intercom Messenger" at bounding box center [1342, 822] width 59 height 59
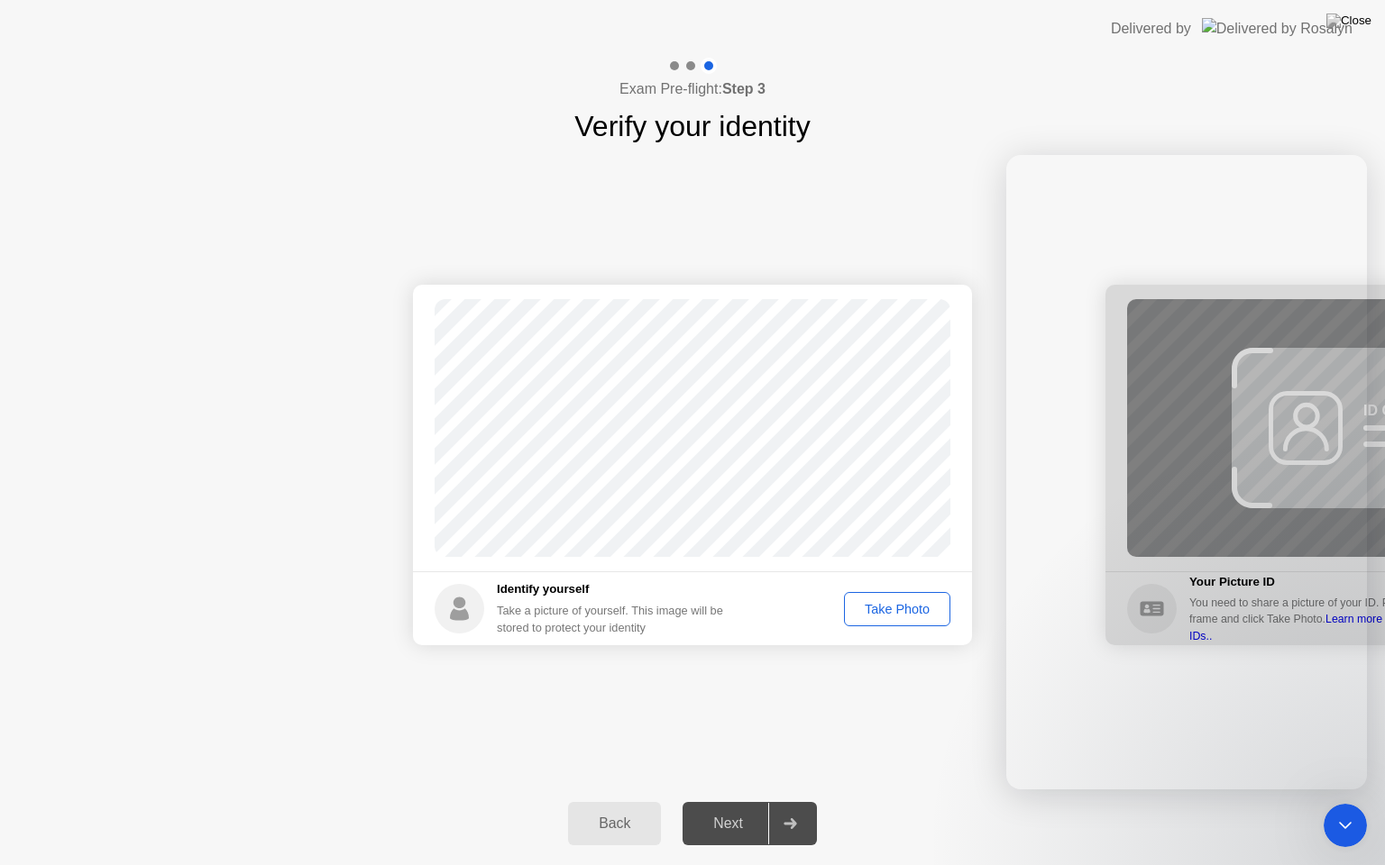
click at [910, 691] on div "Success Photo is correctly taken Identify yourself Take a picture of yourself. …" at bounding box center [692, 465] width 1385 height 635
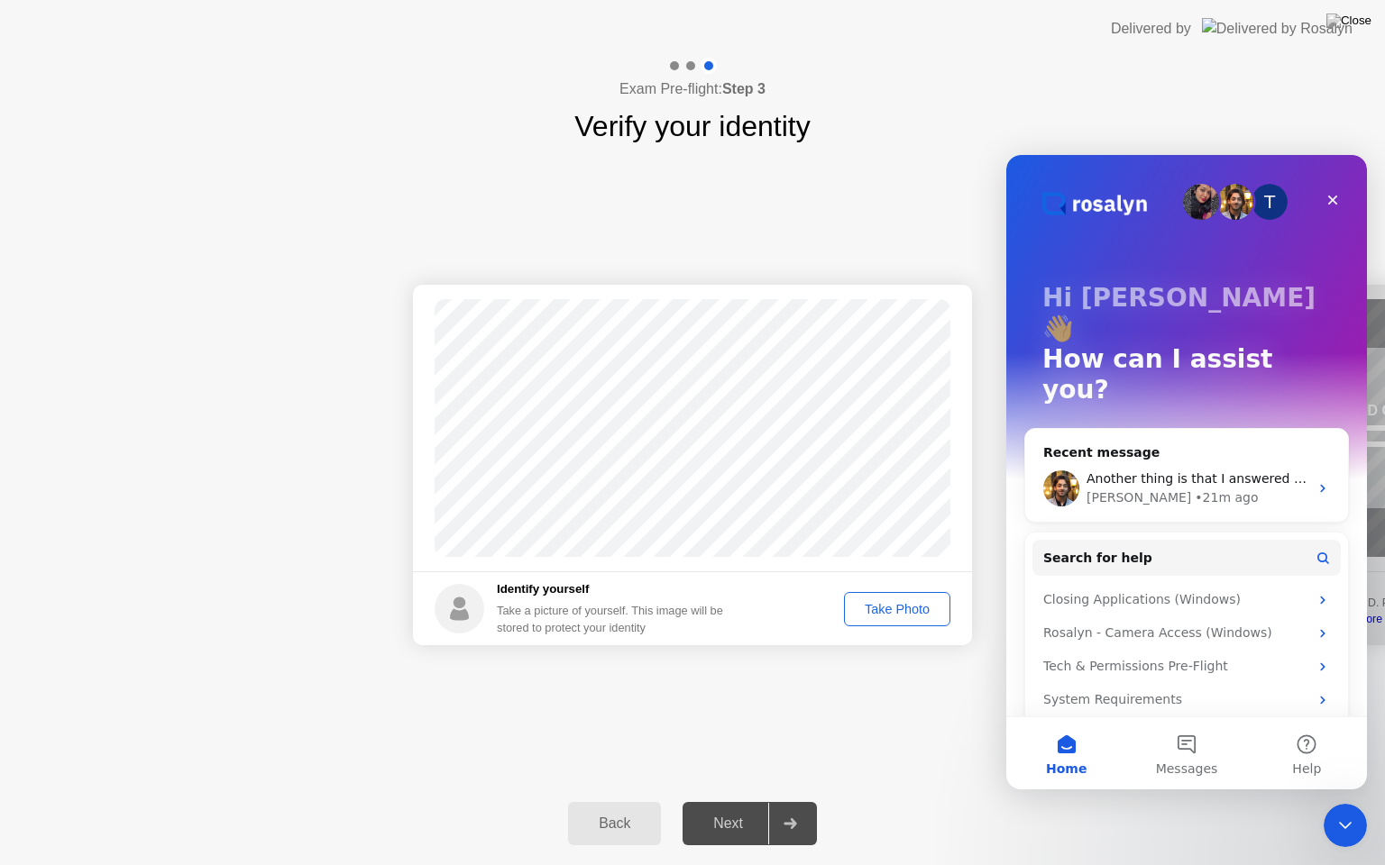
click at [912, 614] on div "Take Photo" at bounding box center [897, 609] width 94 height 14
click at [889, 618] on button "Take Photo" at bounding box center [897, 609] width 106 height 34
drag, startPoint x: 889, startPoint y: 618, endPoint x: 78, endPoint y: 260, distance: 887.1
click at [889, 618] on button "Take Photo" at bounding box center [897, 609] width 106 height 34
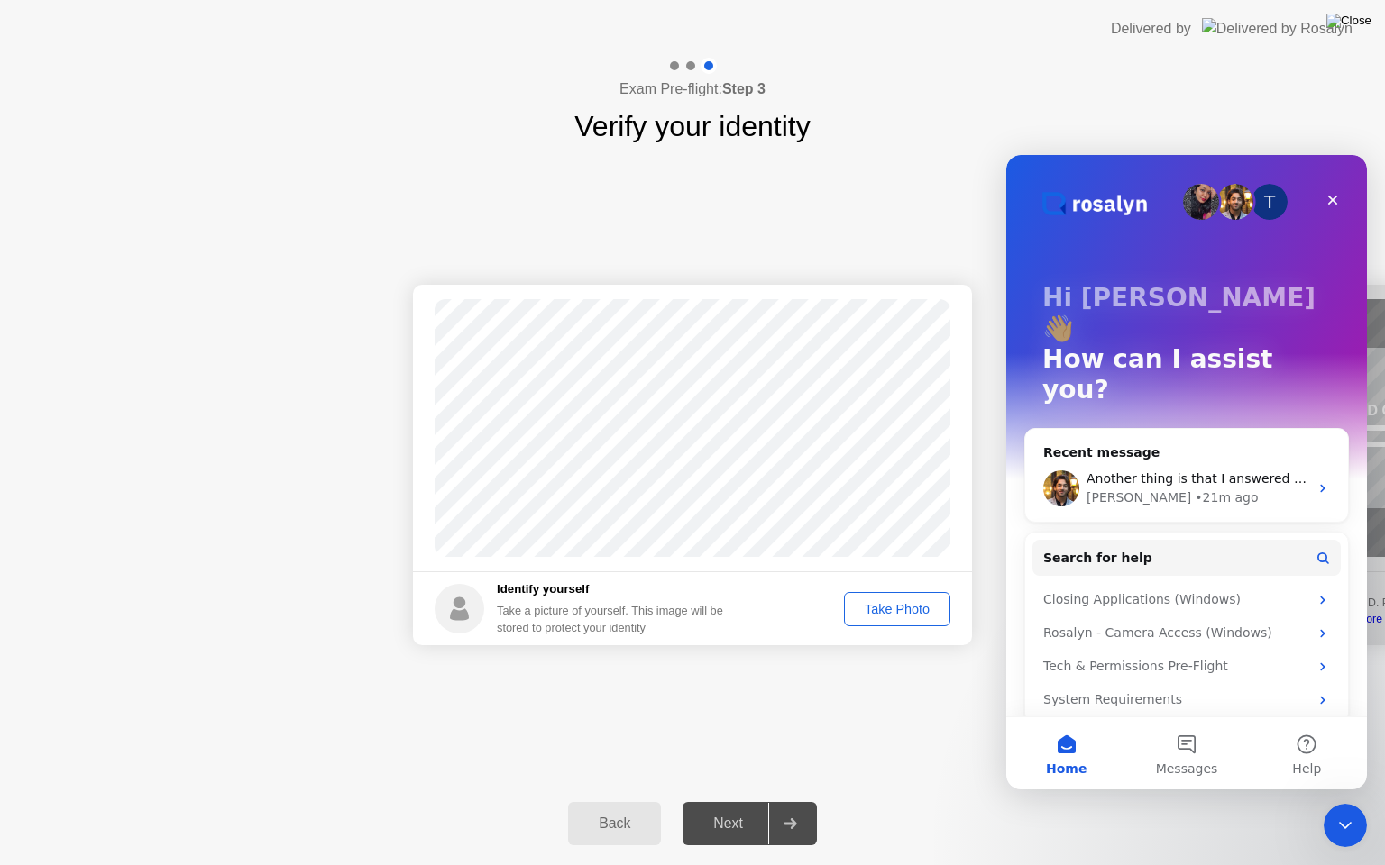
click at [1358, 24] on img at bounding box center [1348, 21] width 45 height 14
